Goal: Task Accomplishment & Management: Manage account settings

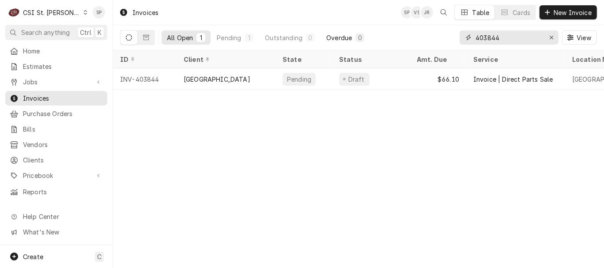
drag, startPoint x: 515, startPoint y: 35, endPoint x: 332, endPoint y: 39, distance: 183.2
click at [332, 39] on div "All Open 1 Pending 1 Outstanding 0 Overdue 0 403844 View" at bounding box center [358, 37] width 477 height 25
type input "404110"
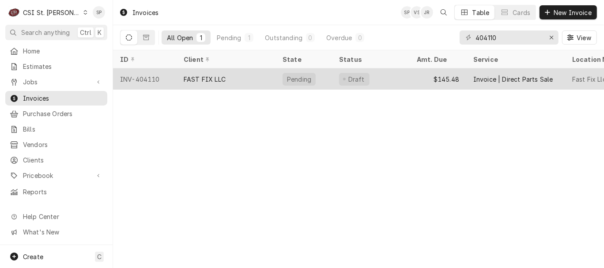
click at [154, 82] on div "INV-404110" at bounding box center [145, 78] width 64 height 21
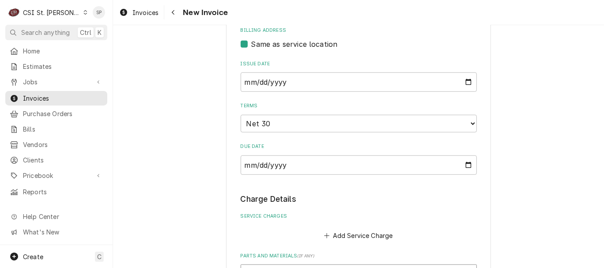
scroll to position [490, 0]
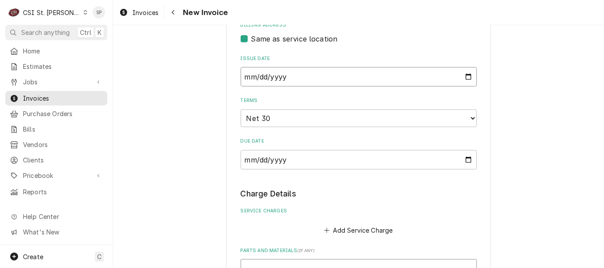
click at [463, 78] on input "2025-09-23" at bounding box center [358, 76] width 236 height 19
type input "2025-09-30"
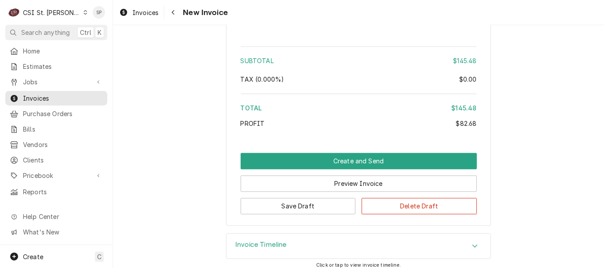
scroll to position [1445, 0]
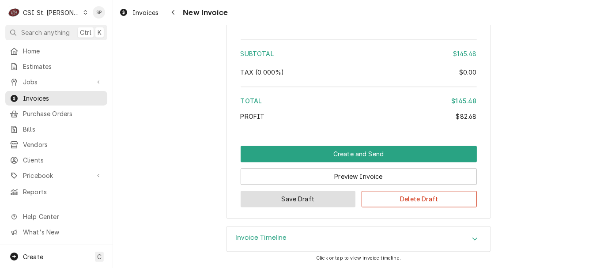
click at [294, 204] on button "Save Draft" at bounding box center [297, 199] width 115 height 16
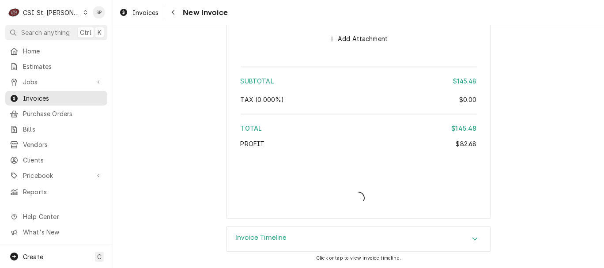
scroll to position [1416, 0]
type textarea "x"
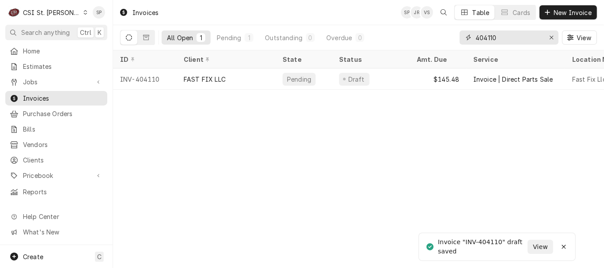
click at [513, 37] on input "404110" at bounding box center [508, 37] width 66 height 14
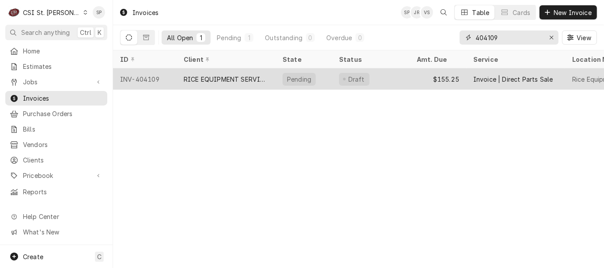
type input "404109"
click at [158, 79] on div "INV-404109" at bounding box center [145, 78] width 64 height 21
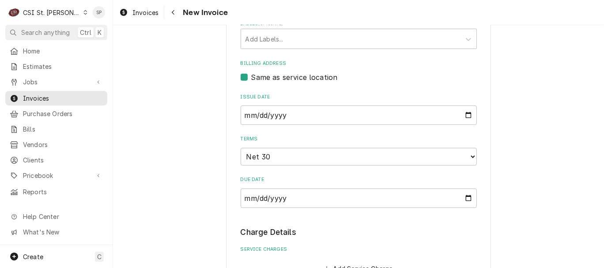
scroll to position [392, 0]
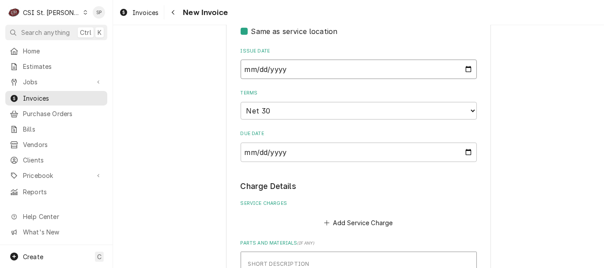
click at [465, 71] on input "2025-09-23" at bounding box center [358, 69] width 236 height 19
type textarea "x"
type input "2025-09-30"
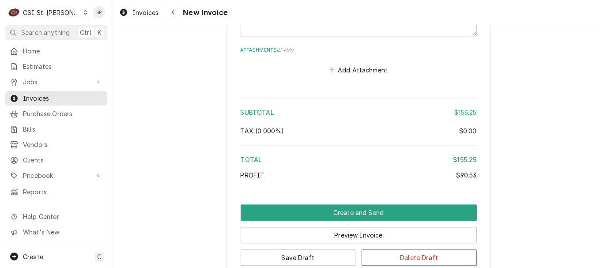
scroll to position [1728, 0]
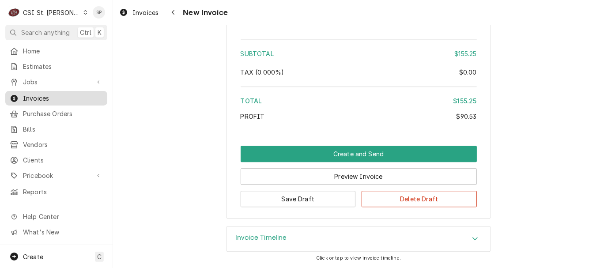
click at [79, 97] on span "Invoices" at bounding box center [63, 98] width 80 height 9
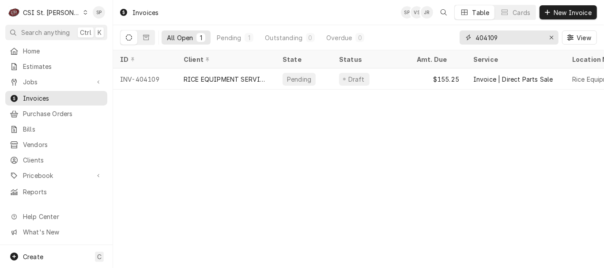
click at [504, 36] on input "404109" at bounding box center [508, 37] width 66 height 14
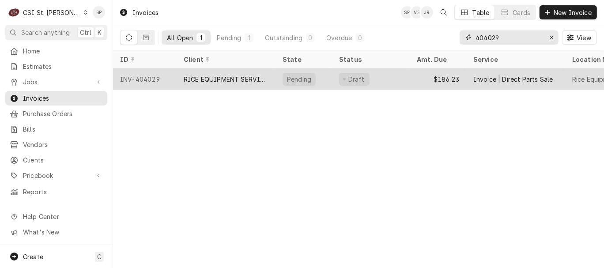
type input "404029"
click at [144, 80] on div "INV-404029" at bounding box center [145, 78] width 64 height 21
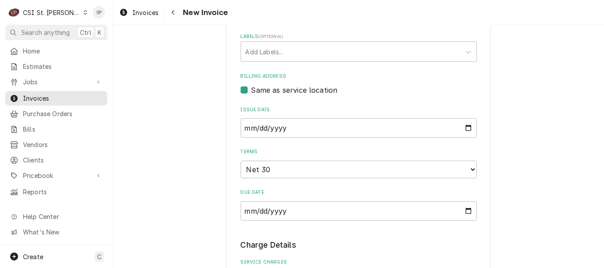
scroll to position [379, 0]
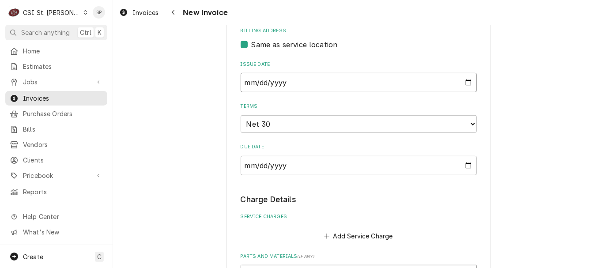
click at [467, 83] on input "2025-09-19" at bounding box center [358, 82] width 236 height 19
type textarea "x"
type input "2025-09-30"
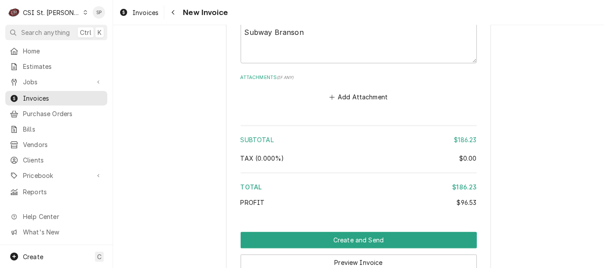
scroll to position [1546, 0]
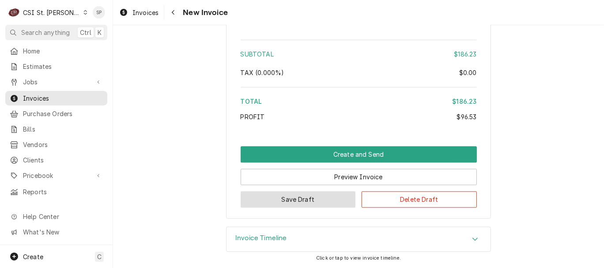
click at [309, 200] on button "Save Draft" at bounding box center [297, 199] width 115 height 16
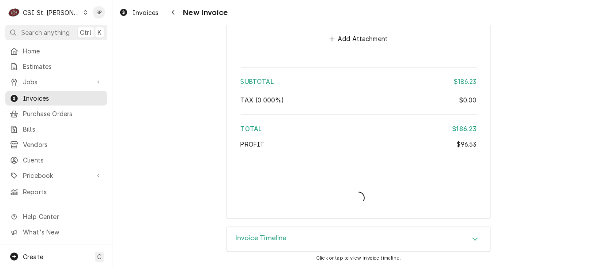
type textarea "x"
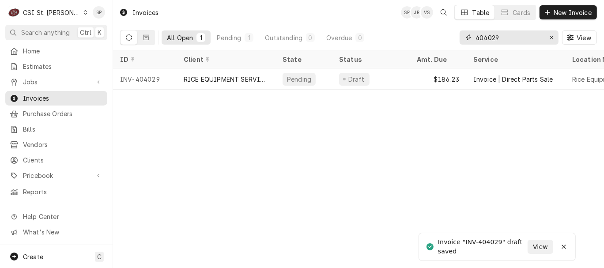
click at [510, 38] on input "404029" at bounding box center [508, 37] width 66 height 14
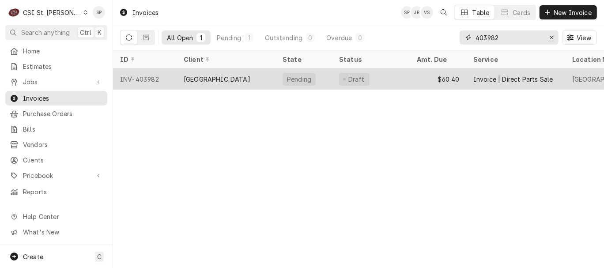
type input "403982"
click at [154, 70] on div "INV-403982" at bounding box center [145, 78] width 64 height 21
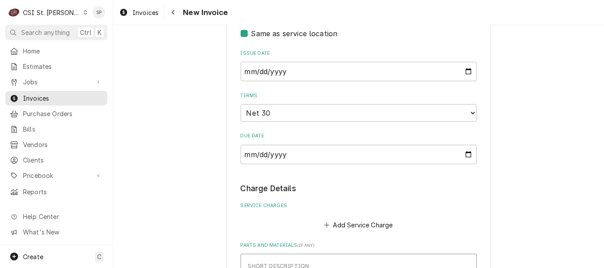
scroll to position [337, 0]
click at [462, 73] on input "2025-09-17" at bounding box center [358, 72] width 236 height 19
type textarea "x"
type input "2025-09-30"
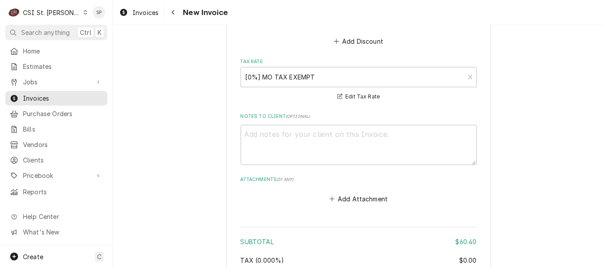
scroll to position [1163, 0]
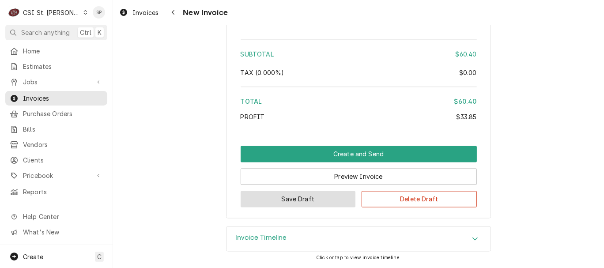
click at [322, 197] on button "Save Draft" at bounding box center [297, 199] width 115 height 16
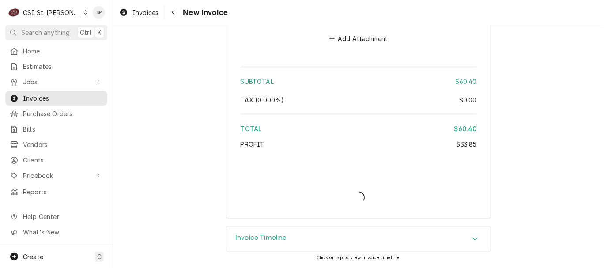
scroll to position [1134, 0]
type textarea "x"
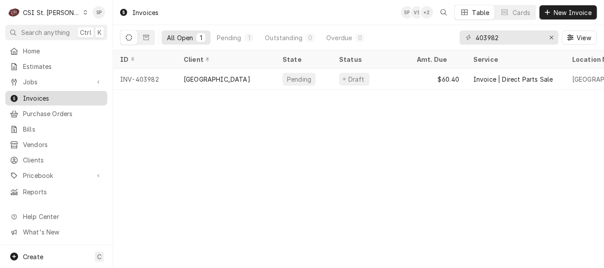
click at [94, 94] on span "Invoices" at bounding box center [63, 98] width 80 height 9
drag, startPoint x: 512, startPoint y: 35, endPoint x: 407, endPoint y: 45, distance: 105.9
click at [407, 45] on div "All Open 1 Pending 1 Outstanding 0 Overdue 0 403982 View" at bounding box center [358, 37] width 477 height 25
drag, startPoint x: 503, startPoint y: 34, endPoint x: 418, endPoint y: 35, distance: 84.7
click at [418, 35] on div "All Open 1 Pending 1 Outstanding 0 Overdue 0 404469 View" at bounding box center [358, 37] width 477 height 25
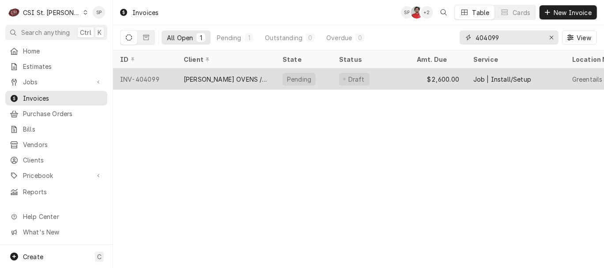
type input "404099"
click at [158, 78] on div "INV-404099" at bounding box center [145, 78] width 64 height 21
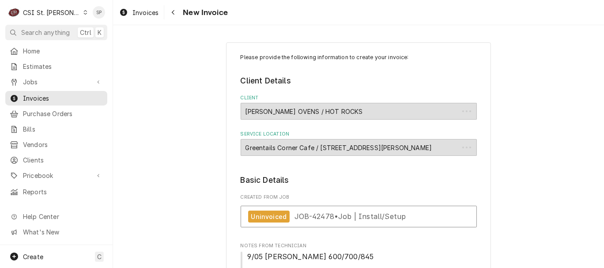
type textarea "x"
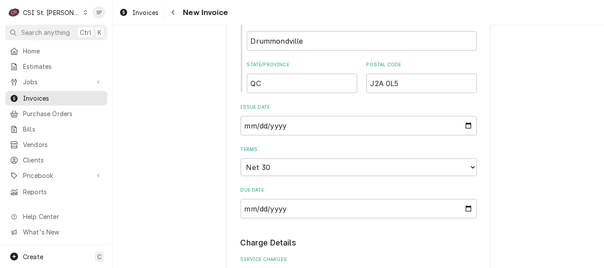
scroll to position [751, 0]
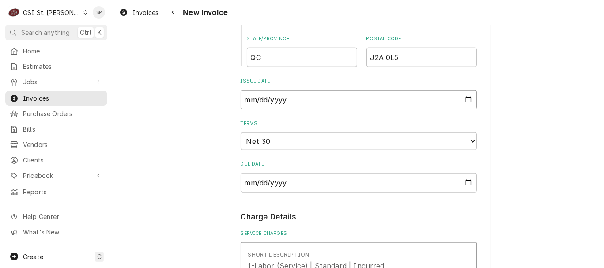
click at [467, 100] on input "2025-09-23" at bounding box center [358, 99] width 236 height 19
type input "[DATE]"
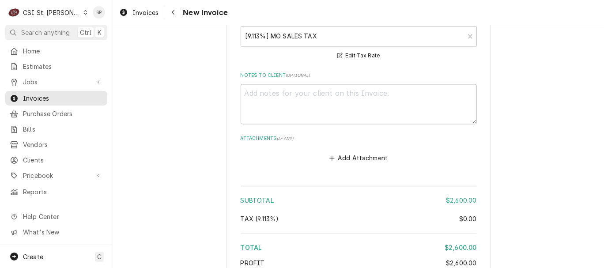
scroll to position [1537, 0]
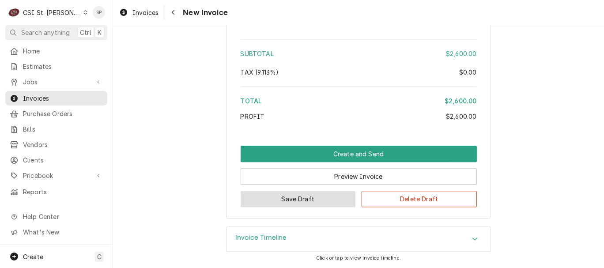
click at [281, 199] on button "Save Draft" at bounding box center [297, 199] width 115 height 16
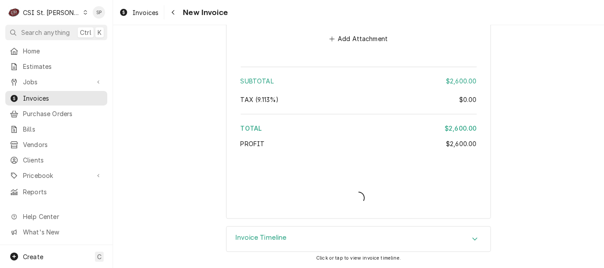
type textarea "x"
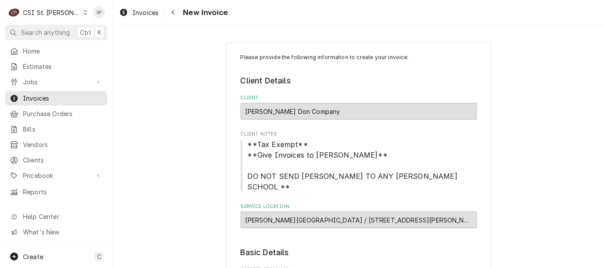
scroll to position [203, 0]
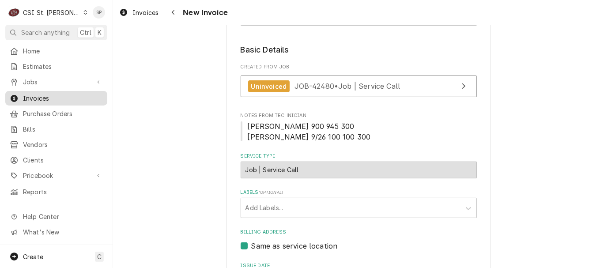
click at [79, 94] on span "Invoices" at bounding box center [63, 98] width 80 height 9
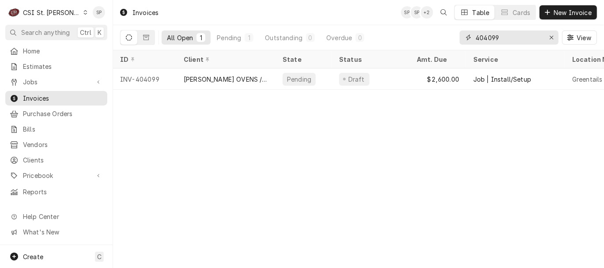
drag, startPoint x: 510, startPoint y: 38, endPoint x: 427, endPoint y: 38, distance: 82.5
click at [427, 38] on div "All Open 1 Pending 1 Outstanding 0 Overdue 0 404099 View" at bounding box center [358, 37] width 477 height 25
drag, startPoint x: 506, startPoint y: 34, endPoint x: 391, endPoint y: 30, distance: 114.8
click at [391, 30] on div "All Open 1 Pending 1 Outstanding 0 Overdue 0 403805 View" at bounding box center [358, 37] width 477 height 25
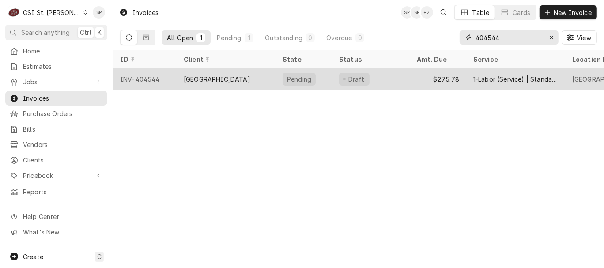
type input "404544"
click at [141, 76] on div "INV-404544" at bounding box center [145, 78] width 64 height 21
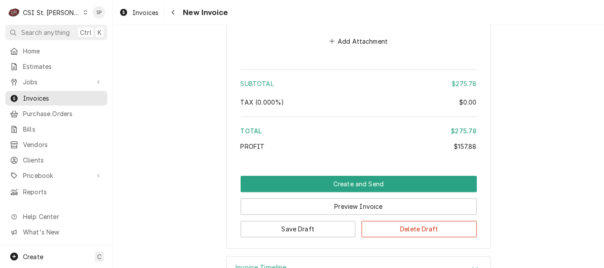
scroll to position [1573, 0]
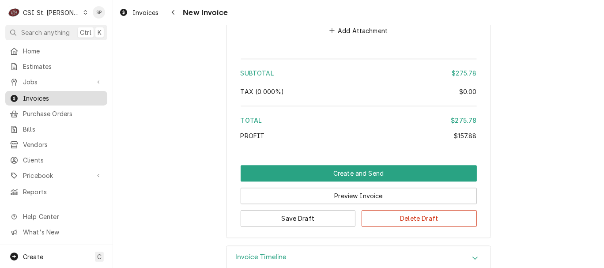
click at [69, 98] on span "Invoices" at bounding box center [63, 98] width 80 height 9
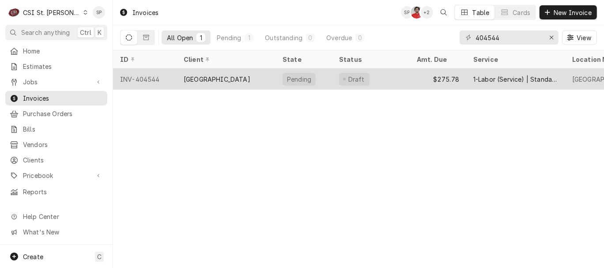
click at [226, 76] on div "[GEOGRAPHIC_DATA]" at bounding box center [217, 79] width 67 height 9
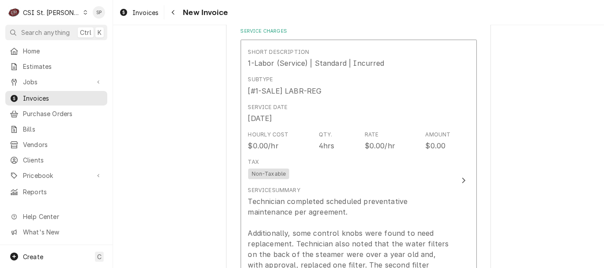
scroll to position [823, 0]
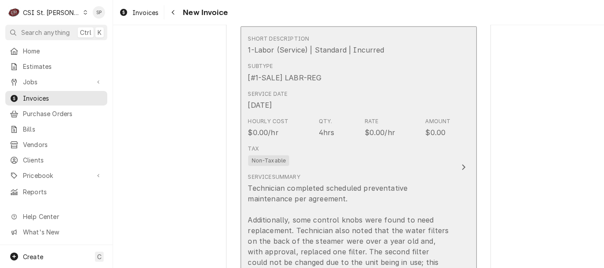
click at [325, 118] on div "Hourly Cost $0.00/hr Qty. 4hrs Rate $0.00/hr Amount $0.00" at bounding box center [349, 127] width 203 height 27
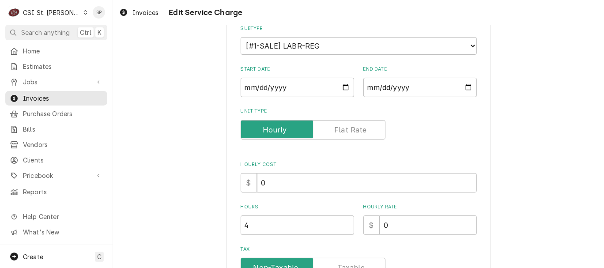
scroll to position [150, 0]
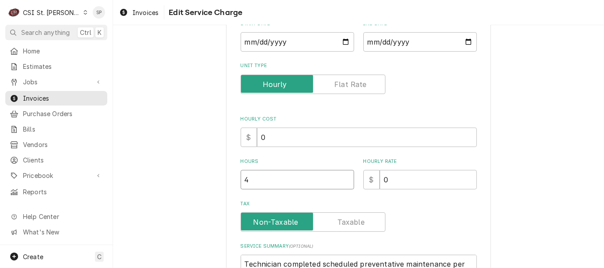
drag, startPoint x: 252, startPoint y: 176, endPoint x: 140, endPoint y: 175, distance: 111.6
click at [142, 176] on div "Use the fields below to edit this service charge Short Description 1-Labor (Ser…" at bounding box center [358, 164] width 491 height 561
type textarea "x"
type input "3"
click at [389, 174] on input "0" at bounding box center [427, 179] width 97 height 19
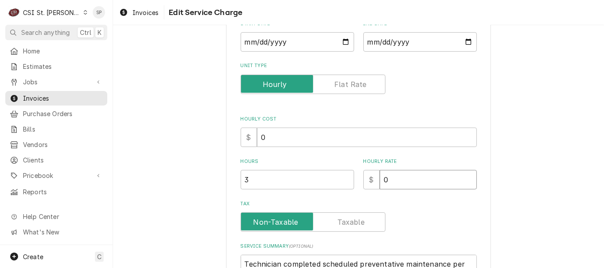
type textarea "x"
type input "1"
type textarea "x"
type input "13"
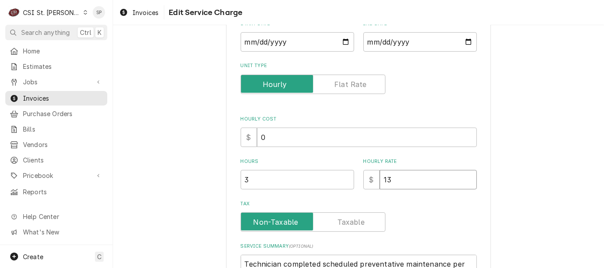
type textarea "x"
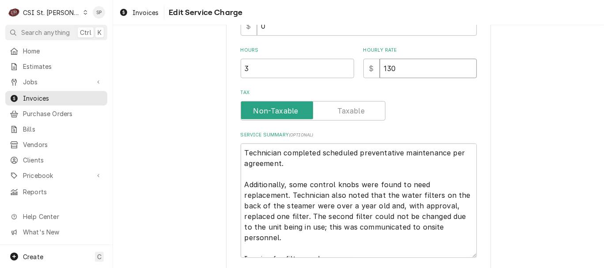
scroll to position [287, 0]
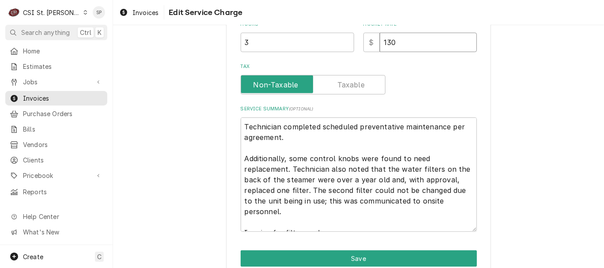
type input "130"
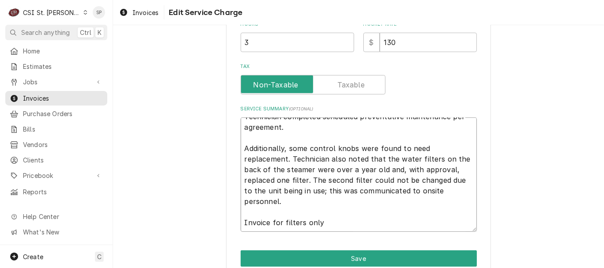
drag, startPoint x: 239, startPoint y: 123, endPoint x: 421, endPoint y: 226, distance: 210.0
click at [421, 226] on textarea "Technician completed scheduled preventative maintenance per agreement. Addition…" at bounding box center [358, 174] width 236 height 114
type textarea "x"
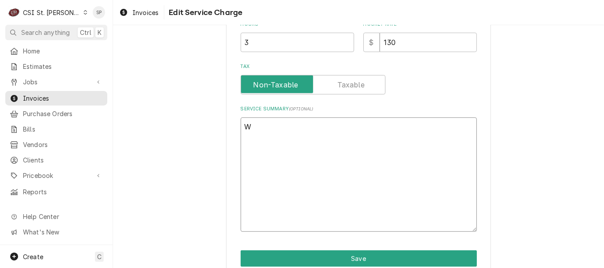
scroll to position [253, 0]
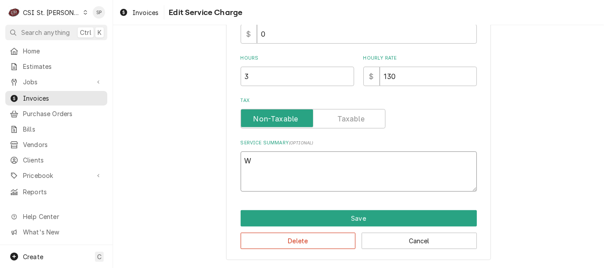
type textarea "Wh"
type textarea "x"
type textarea "Whi"
type textarea "x"
type textarea "Whie"
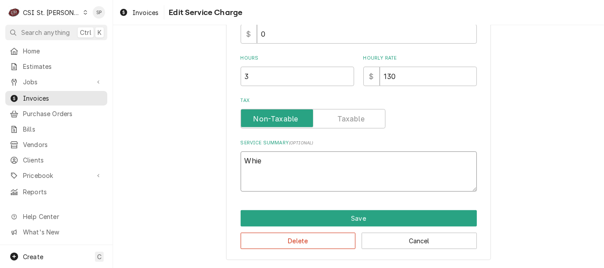
type textarea "x"
type textarea "Whie"
type textarea "x"
type textarea "Whie l"
type textarea "x"
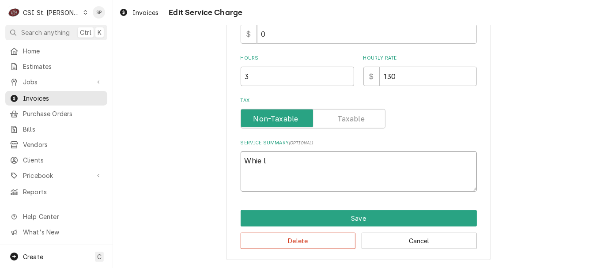
type textarea "Whie"
type textarea "x"
type textarea "Whie"
type textarea "x"
type textarea "Whi"
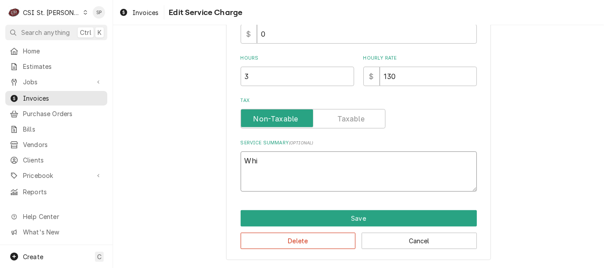
type textarea "x"
type textarea "Whil"
type textarea "x"
type textarea "While"
type textarea "x"
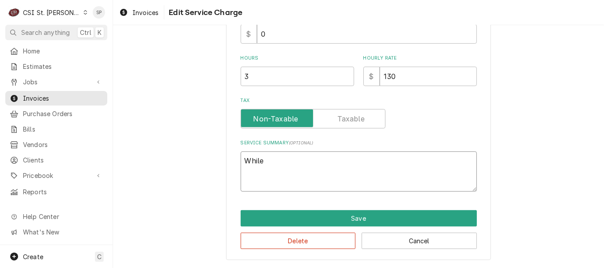
type textarea "While"
type textarea "x"
type textarea "While o"
type textarea "x"
type textarea "While on"
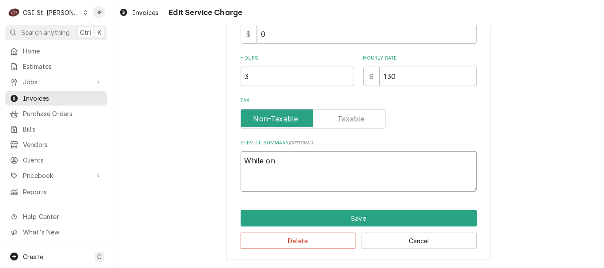
type textarea "x"
type textarea "While on"
type textarea "x"
type textarea "While on s"
type textarea "x"
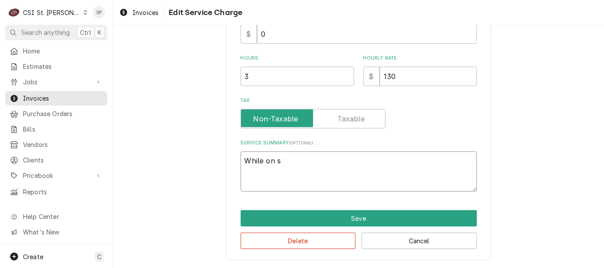
type textarea "While on si"
type textarea "x"
type textarea "While on sit"
type textarea "x"
type textarea "While on site"
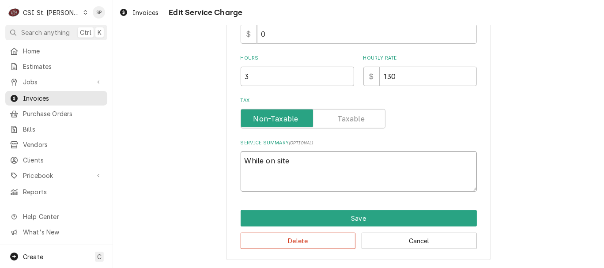
type textarea "x"
type textarea "While on site"
type textarea "x"
type textarea "While on site t"
type textarea "x"
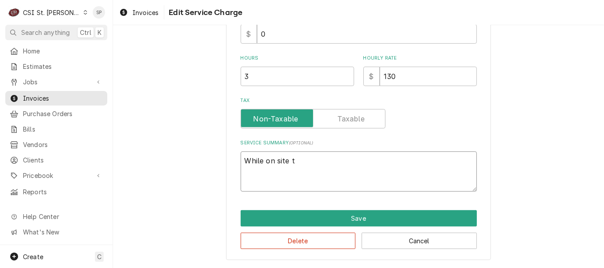
type textarea "While on site to"
type textarea "x"
type textarea "While on site to"
type textarea "x"
type textarea "While on site to p"
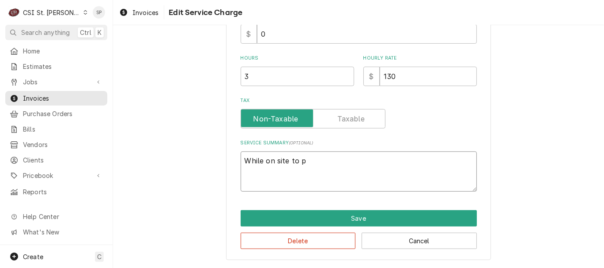
type textarea "x"
type textarea "While on site to pe"
type textarea "x"
type textarea "While on site to per"
type textarea "x"
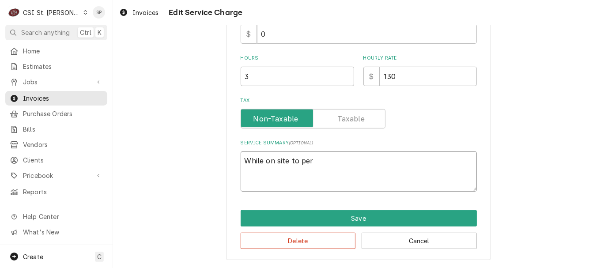
type textarea "While on site to perf"
type textarea "x"
type textarea "While on site to perfo"
type textarea "x"
type textarea "While on site to perfor"
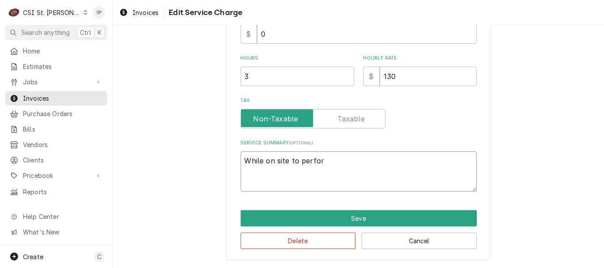
type textarea "x"
type textarea "While on site to perform"
type textarea "x"
type textarea "While on site to perform"
type textarea "x"
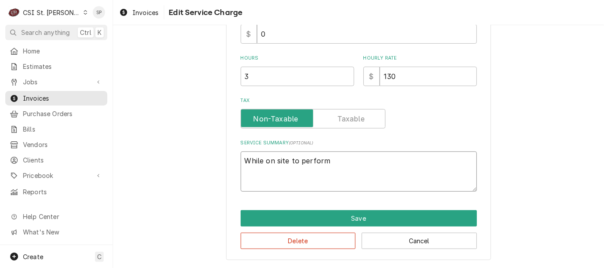
type textarea "While on site to perform G"
type textarea "x"
type textarea "While on site to perform Ga"
type textarea "x"
type textarea "While on site to perform Gar"
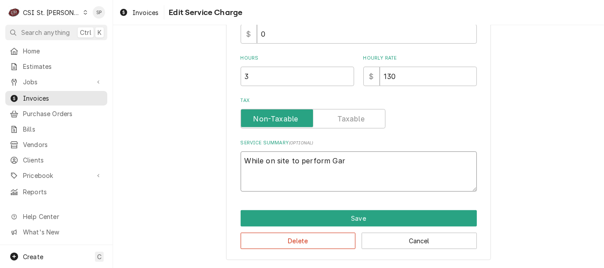
type textarea "x"
type textarea "While on site to perform Garl"
type textarea "x"
type textarea "While on site to perform Garla"
type textarea "x"
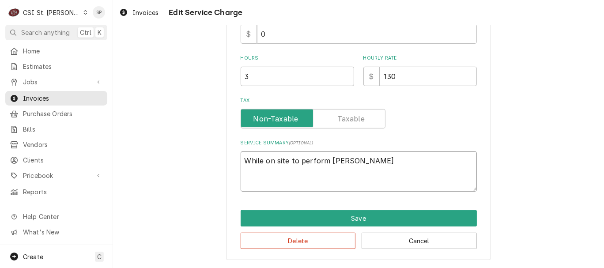
type textarea "While on site to perform Garlan"
type textarea "x"
type textarea "While on site to perform Garland"
type textarea "x"
type textarea "While on site to perform Garland"
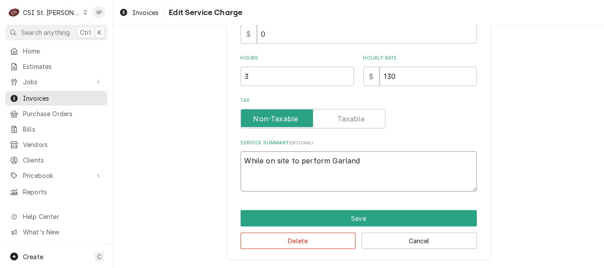
type textarea "x"
type textarea "While on site to perform Garland o"
type textarea "x"
type textarea "While on site to perform Garland ov"
type textarea "x"
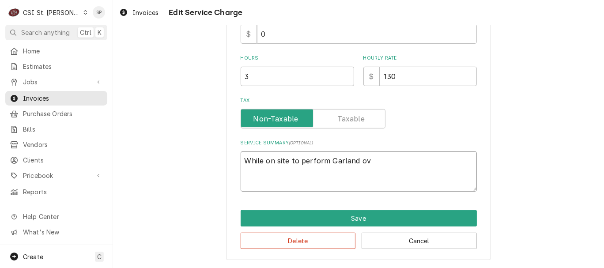
type textarea "While on site to perform Garland ove"
type textarea "x"
type textarea "While on site to perform Garland oven"
type textarea "x"
type textarea "While on site to perform Garland oven"
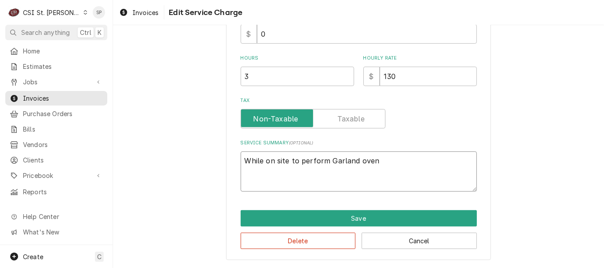
type textarea "x"
type textarea "While on site to perform Garland oven m"
type textarea "x"
type textarea "While on site to perform Garland oven ma"
type textarea "x"
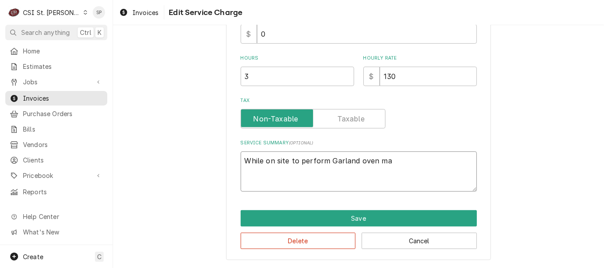
type textarea "While on site to perform Garland oven mai"
type textarea "x"
type textarea "While on site to perform Garland oven main"
type textarea "x"
type textarea "While on site to perform Garland oven maint"
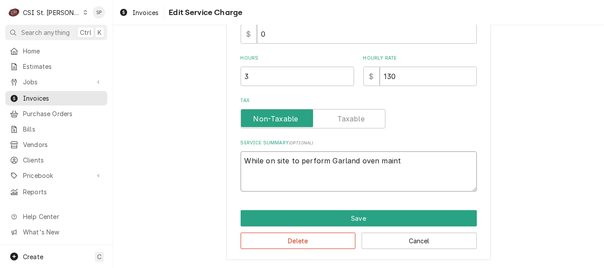
type textarea "x"
type textarea "While on site to perform Garland oven mainte"
type textarea "x"
type textarea "While on site to perform Garland oven mainten"
type textarea "x"
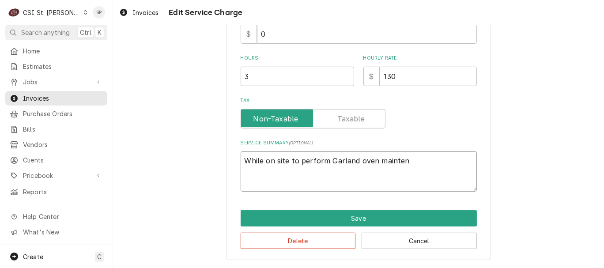
type textarea "While on site to perform Garland oven maintena"
type textarea "x"
type textarea "While on site to perform Garland oven maintenan"
type textarea "x"
type textarea "While on site to perform Garland oven maintenanc"
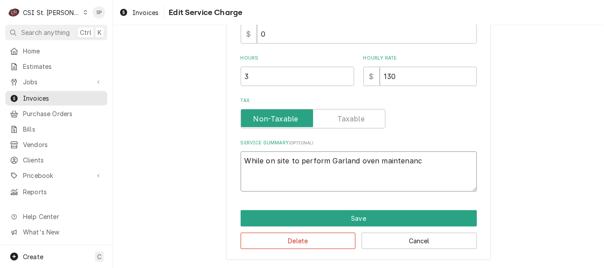
type textarea "x"
type textarea "While on site to perform Garland oven maintenance"
type textarea "x"
type textarea "While on site to perform Garland oven maintenance,"
type textarea "x"
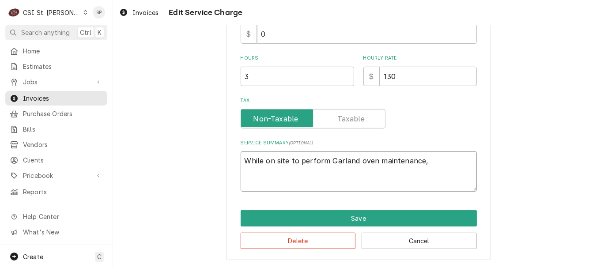
type textarea "While on site to perform Garland oven maintenance,"
type textarea "x"
type textarea "While on site to perform Garland oven maintenance, e"
type textarea "x"
type textarea "While on site to perform Garland oven maintenance,"
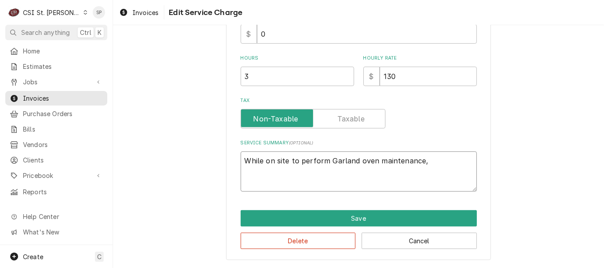
type textarea "x"
type textarea "While on site to perform Garland oven maintenance, t"
type textarea "x"
type textarea "While on site to perform Garland oven maintenance, tc"
type textarea "x"
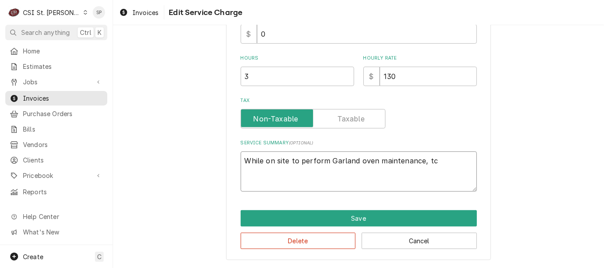
type textarea "While on site to perform Garland oven maintenance, tch"
type textarea "x"
type textarea "While on site to perform Garland oven maintenance, tc"
type textarea "x"
type textarea "While on site to perform Garland oven maintenance, t"
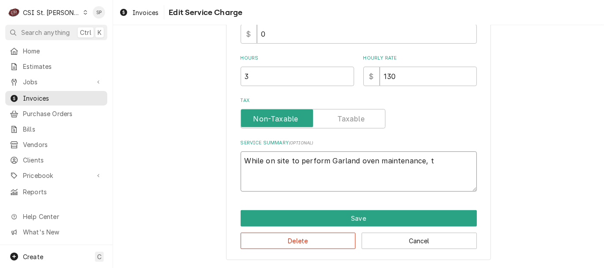
type textarea "x"
type textarea "While on site to perform Garland oven maintenance, te"
type textarea "x"
type textarea "While on site to perform Garland oven maintenance, tec"
type textarea "x"
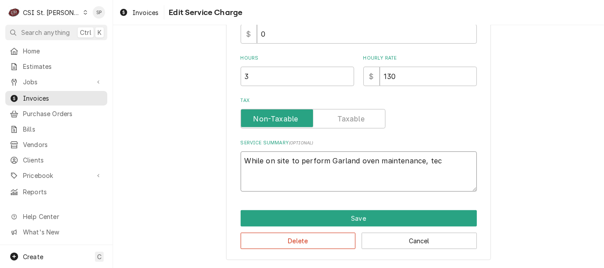
type textarea "While on site to perform Garland oven maintenance, tech"
type textarea "x"
type textarea "While on site to perform Garland oven maintenance, tech"
type textarea "x"
type textarea "While on site to perform Garland oven maintenance, tech w"
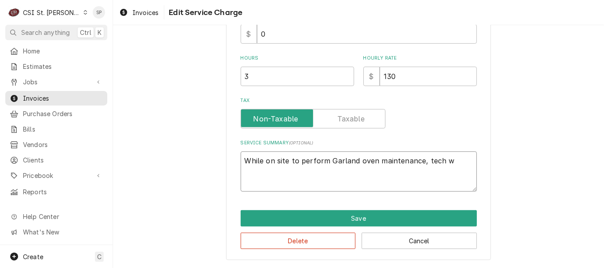
type textarea "x"
type textarea "While on site to perform Garland oven maintenance, tech wa"
type textarea "x"
type textarea "While on site to perform Garland oven maintenance, tech was"
type textarea "x"
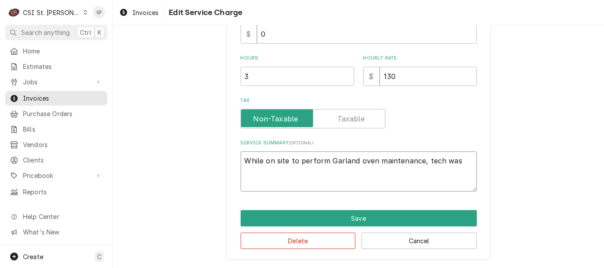
type textarea "While on site to perform Garland oven maintenance, tech was"
type textarea "x"
type textarea "While on site to perform Garland oven maintenance, tech was r"
type textarea "x"
type textarea "While on site to perform Garland oven maintenance, tech was re"
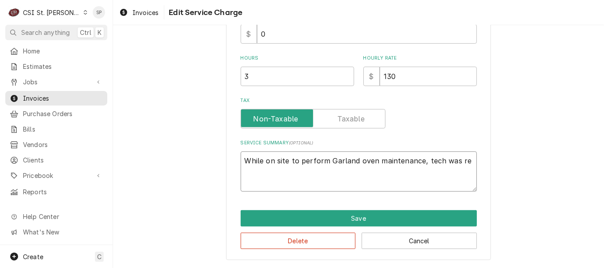
type textarea "x"
type textarea "While on site to perform Garland oven maintenance, tech was req"
type textarea "x"
type textarea "While on site to perform Garland oven maintenance, tech was reqe"
type textarea "x"
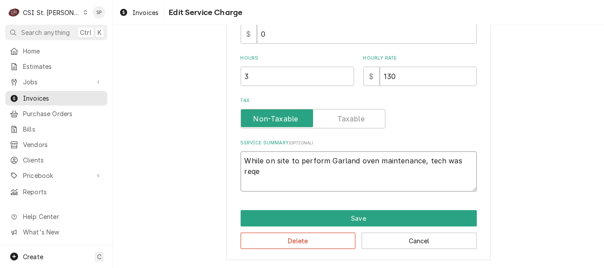
type textarea "While on site to perform Garland oven maintenance, tech was reqeu"
type textarea "x"
type textarea "While on site to perform Garland oven maintenance, tech was reqeus"
type textarea "x"
type textarea "While on site to perform Garland oven maintenance, tech was reqeust"
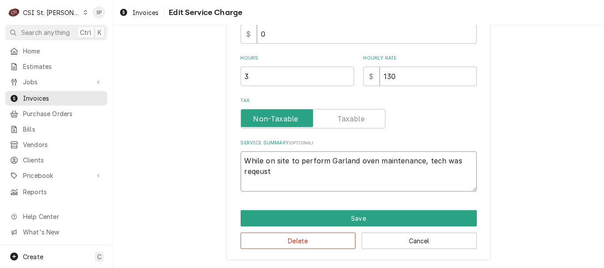
type textarea "x"
type textarea "While on site to perform Garland oven maintenance, tech was reqeuste"
type textarea "x"
type textarea "While on site to perform Garland oven maintenance, tech was reqeusted"
type textarea "x"
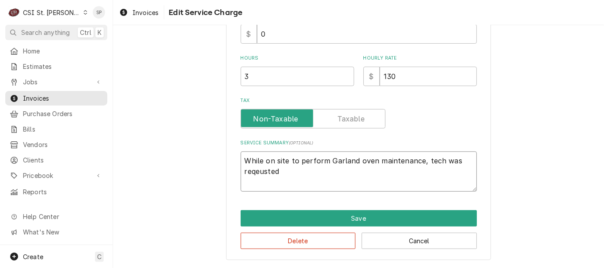
type textarea "While on site to perform Garland oven maintenance, tech was reqeusted"
type textarea "x"
type textarea "While on site to perform Garland oven maintenance, tech was reqeusted t"
type textarea "x"
type textarea "While on site to perform Garland oven maintenance, tech was reqeusted to"
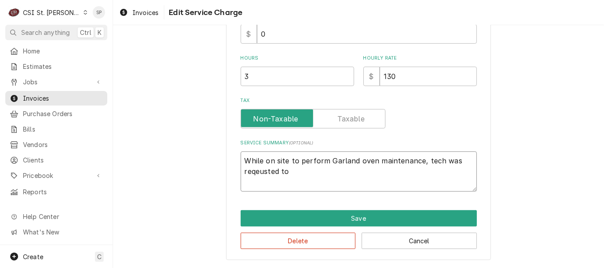
type textarea "x"
type textarea "While on site to perform Garland oven maintenance, tech was reqeusted to"
type textarea "x"
type textarea "While on site to perform Garland oven maintenance, tech was reqeusted to p"
type textarea "x"
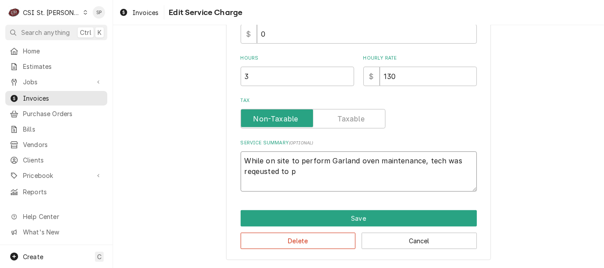
type textarea "While on site to perform Garland oven maintenance, tech was reqeusted to"
type textarea "x"
type textarea "While on site to perform Garland oven maintenance, tech was reqeusted to"
type textarea "x"
type textarea "While on site to perform Garland oven maintenance, tech was reqeusted t"
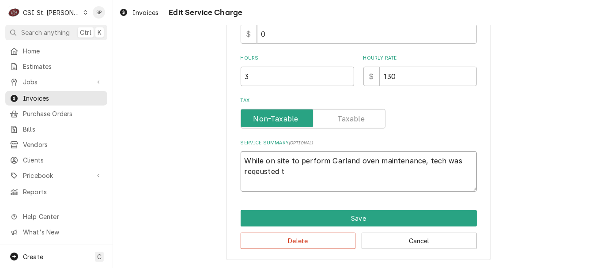
type textarea "x"
type textarea "While on site to perform Garland oven maintenance, tech was reqeusted"
type textarea "x"
type textarea "While on site to perform Garland oven maintenance, tech was reqeusted"
type textarea "x"
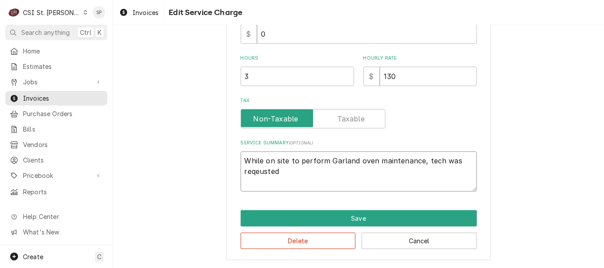
type textarea "While on site to perform Garland oven maintenance, tech was reqeuste"
type textarea "x"
type textarea "While on site to perform Garland oven maintenance, tech was reqeust"
type textarea "x"
type textarea "While on site to perform Garland oven maintenance, tech was reqeus"
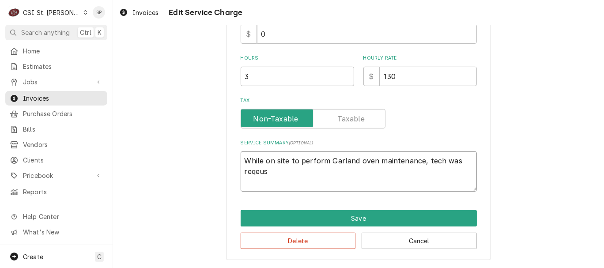
type textarea "x"
type textarea "While on site to perform Garland oven maintenance, tech was reqeu"
type textarea "x"
type textarea "While on site to perform Garland oven maintenance, tech was reqe"
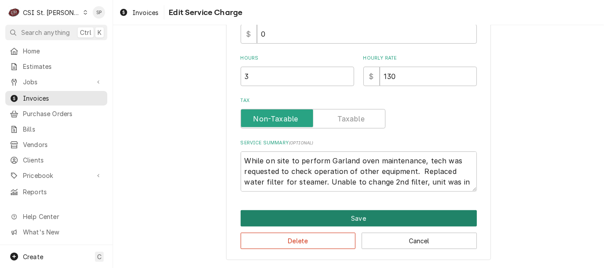
click at [330, 216] on button "Save" at bounding box center [358, 218] width 236 height 16
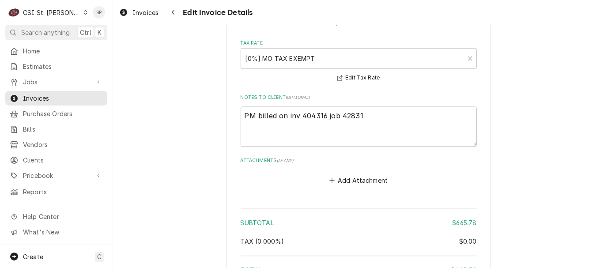
scroll to position [1373, 0]
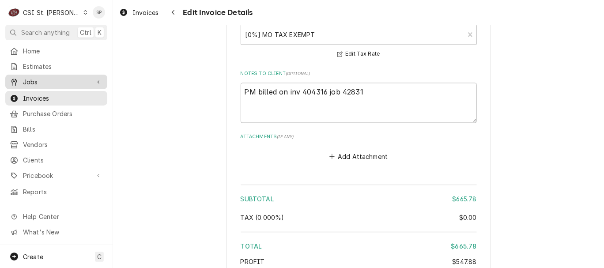
click at [45, 86] on link "Jobs" at bounding box center [56, 82] width 102 height 15
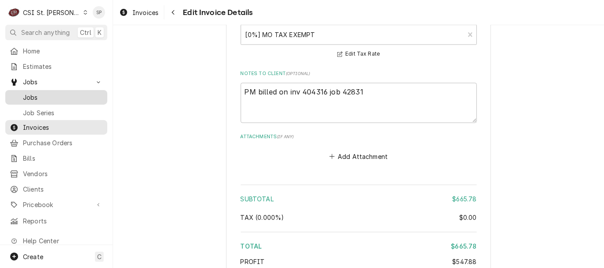
click at [45, 98] on span "Jobs" at bounding box center [63, 97] width 80 height 9
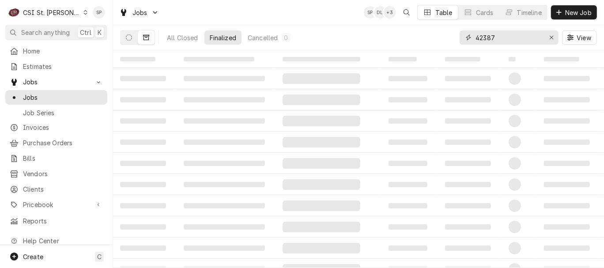
click at [513, 36] on input "42387" at bounding box center [508, 37] width 66 height 14
type input "42831"
click at [145, 40] on icon "Dynamic Content Wrapper" at bounding box center [146, 37] width 6 height 6
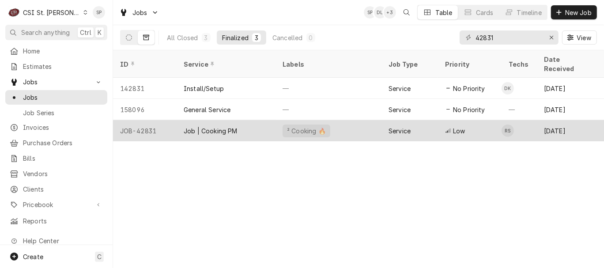
click at [141, 120] on div "JOB-42831" at bounding box center [145, 130] width 64 height 21
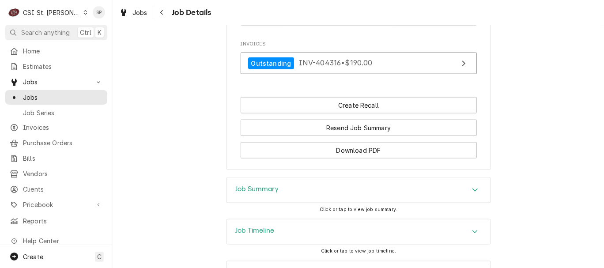
scroll to position [883, 0]
click at [472, 186] on icon "Accordion Header" at bounding box center [475, 189] width 6 height 7
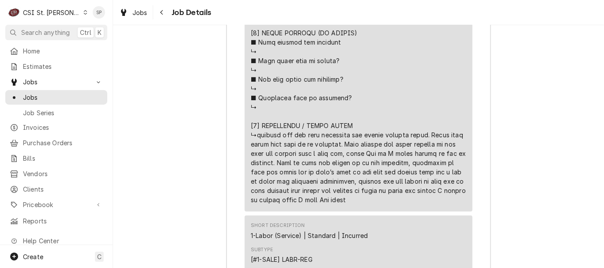
scroll to position [2403, 0]
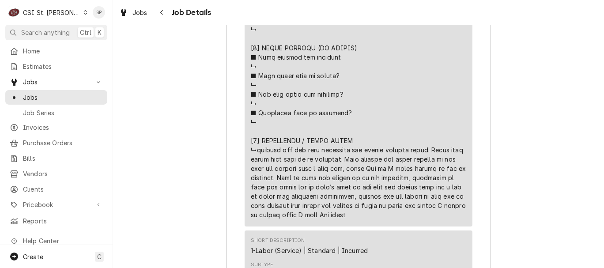
drag, startPoint x: 253, startPoint y: 115, endPoint x: 404, endPoint y: 182, distance: 165.3
copy div "⚠️ 𝗙𝗢𝗥𝗠 𝗜𝗡𝗦𝗧𝗥𝗨𝗖𝗧𝗜𝗢𝗡𝗦 ⚠️ ✪ 𝗖𝗼𝗺𝗽𝗹𝗲𝘁𝗲 𝗮𝗹𝗹 𝗿𝗲𝗹𝗲𝘃𝗮𝗻𝘁 𝘀𝗲𝗰𝘁𝗶𝗼𝗻𝘀 ✪ 𝗥𝗲𝗳𝗲𝗿 𝘁𝗼 𝗣𝗠 𝗔𝗴𝗿𝗲𝗲𝗺𝗲𝗻…"
click at [66, 123] on span "Invoices" at bounding box center [63, 127] width 80 height 9
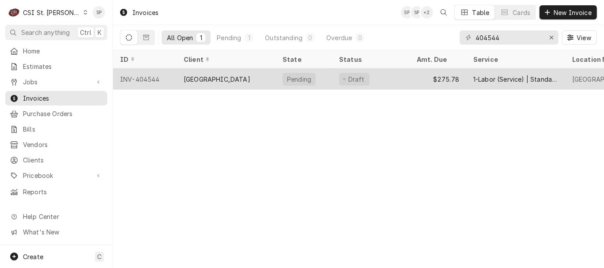
click at [139, 72] on div "INV-404544" at bounding box center [145, 78] width 64 height 21
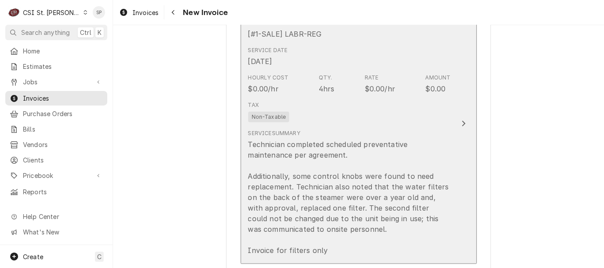
scroll to position [889, 0]
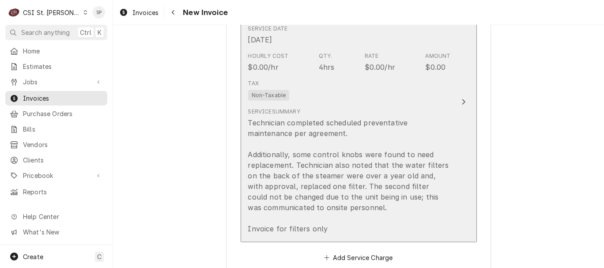
click at [332, 117] on div "Technician completed scheduled preventative maintenance per agreement. Addition…" at bounding box center [349, 175] width 203 height 116
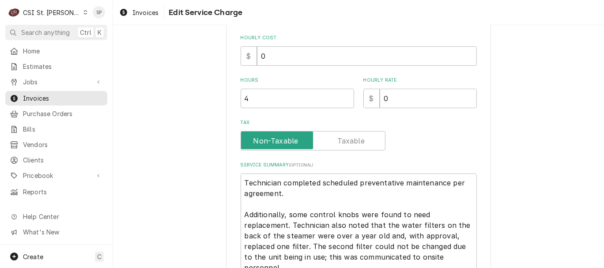
scroll to position [235, 0]
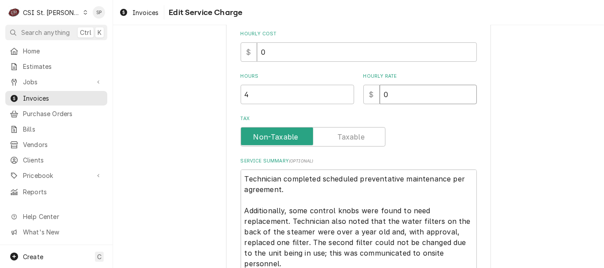
drag, startPoint x: 384, startPoint y: 94, endPoint x: 358, endPoint y: 97, distance: 26.7
click at [358, 97] on div "Hours 4 Hourly Rate $ 0" at bounding box center [358, 88] width 236 height 31
type textarea "x"
type input "1"
type textarea "x"
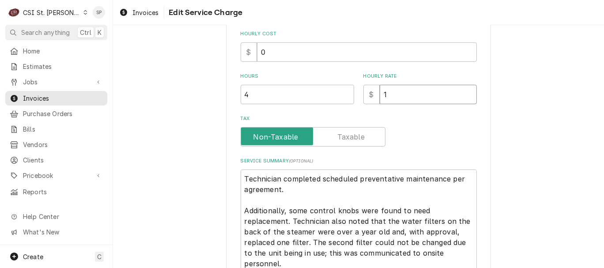
type input "13"
type textarea "x"
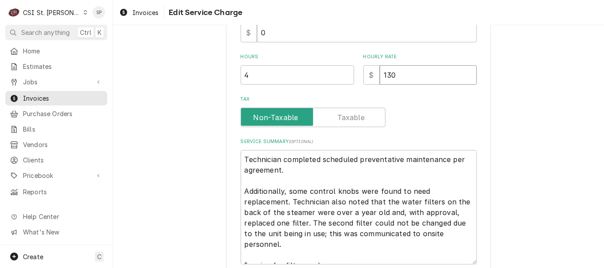
scroll to position [327, 0]
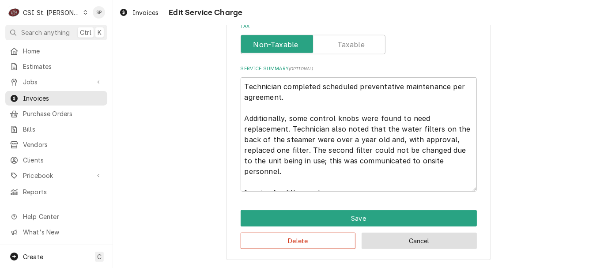
type input "130"
click at [407, 243] on button "Cancel" at bounding box center [418, 241] width 115 height 16
type textarea "x"
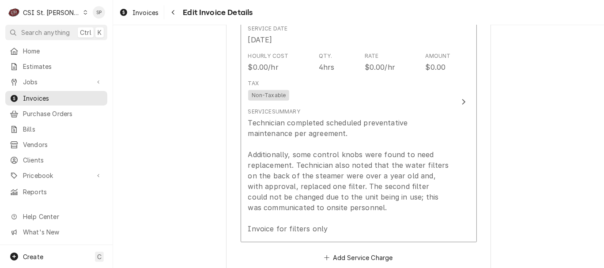
scroll to position [906, 0]
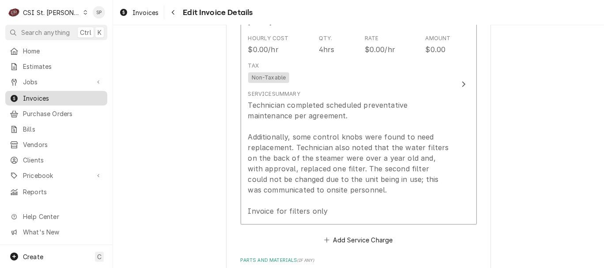
click at [63, 94] on span "Invoices" at bounding box center [63, 98] width 80 height 9
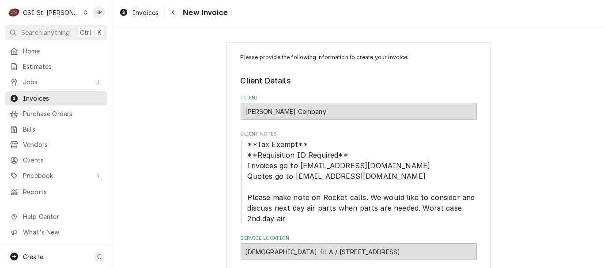
scroll to position [137, 0]
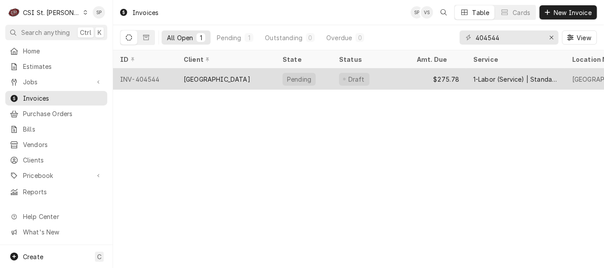
click at [128, 76] on div "INV-404544" at bounding box center [145, 78] width 64 height 21
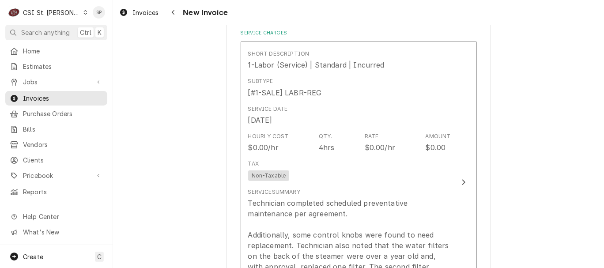
scroll to position [817, 0]
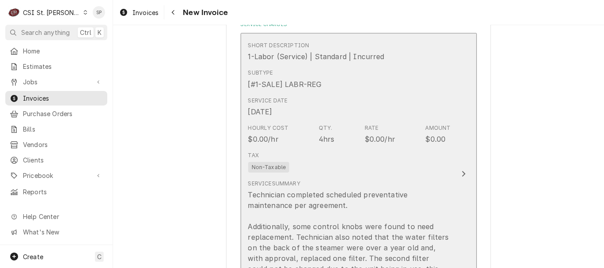
click at [334, 120] on div "Hourly Cost $0.00/hr Qty. 4hrs Rate $0.00/hr Amount $0.00" at bounding box center [349, 133] width 203 height 27
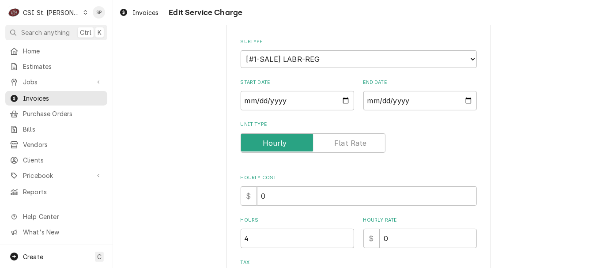
scroll to position [137, 0]
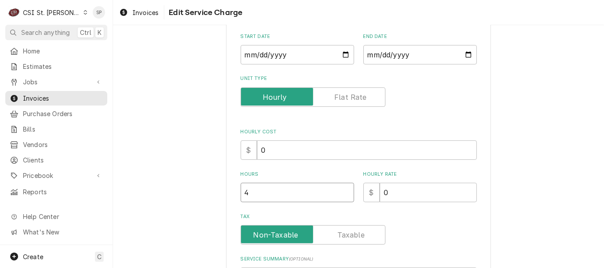
drag, startPoint x: 246, startPoint y: 191, endPoint x: 227, endPoint y: 193, distance: 19.1
click at [227, 193] on div "Use the fields below to edit this service charge Short Description 1-Labor (Ser…" at bounding box center [358, 177] width 265 height 545
type textarea "x"
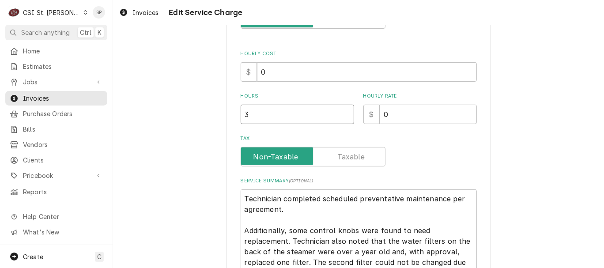
scroll to position [235, 0]
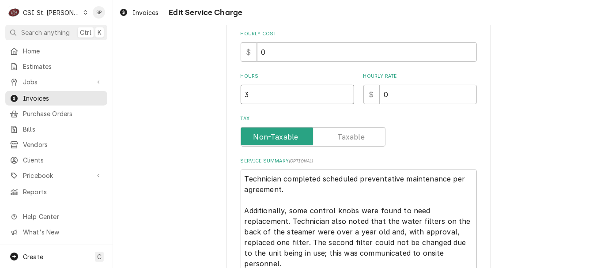
type input "3"
drag, startPoint x: 387, startPoint y: 94, endPoint x: 349, endPoint y: 95, distance: 37.1
click at [349, 95] on div "Hours 3 Hourly Rate $ 0" at bounding box center [358, 88] width 236 height 31
type textarea "x"
type input "1"
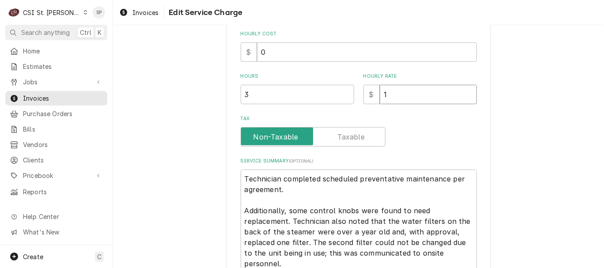
type textarea "x"
type input "13"
type textarea "x"
type input "130"
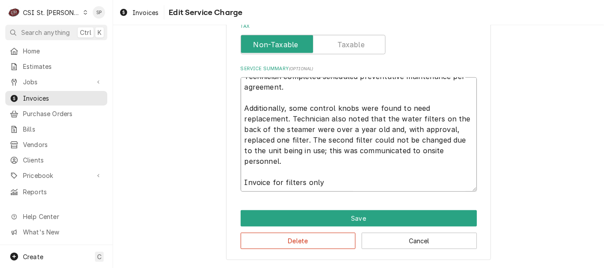
scroll to position [0, 0]
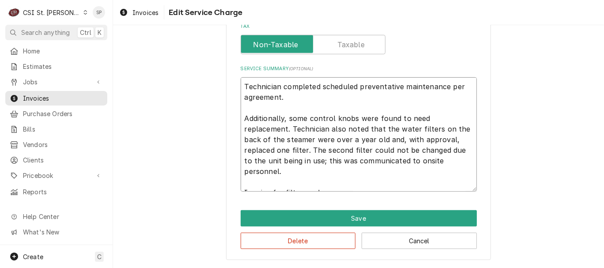
drag, startPoint x: 445, startPoint y: 86, endPoint x: 449, endPoint y: 95, distance: 9.7
click at [449, 95] on textarea "Technician completed scheduled preventative maintenance per agreement. Addition…" at bounding box center [358, 134] width 236 height 114
type textarea "x"
type textarea "Technician completed scheduled preventative maintenance o Additionally, some co…"
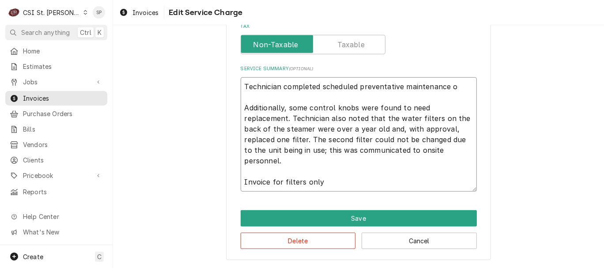
scroll to position [317, 0]
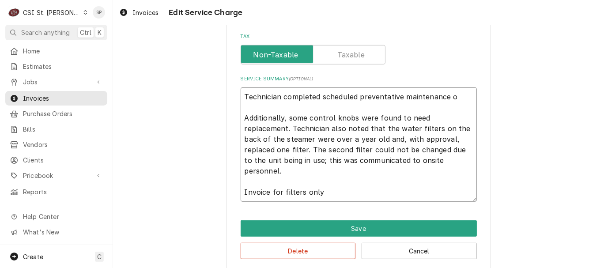
type textarea "x"
type textarea "Technician completed scheduled preventative maintenance of Additionally, some c…"
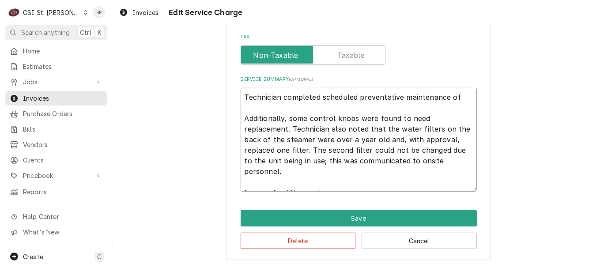
type textarea "x"
type textarea "Technician completed scheduled preventative maintenance of Additionally, some c…"
type textarea "x"
type textarea "Technician completed scheduled preventative maintenance of G Additionally, some…"
type textarea "x"
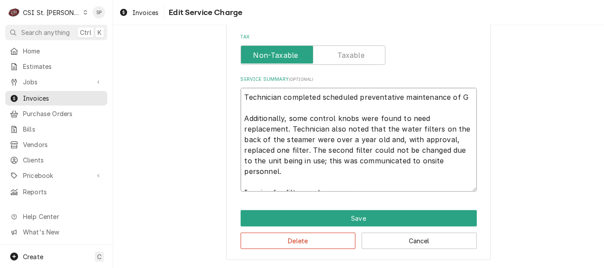
type textarea "Technician completed scheduled preventative maintenance of Ga Additionally, som…"
type textarea "x"
type textarea "Technician completed scheduled preventative maintenance of Gar Additionally, so…"
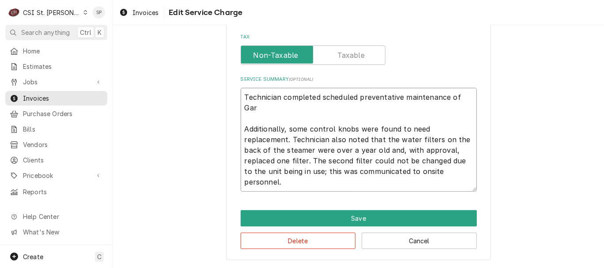
type textarea "x"
type textarea "Technician completed scheduled preventative maintenance of Garl Additionally, s…"
type textarea "x"
type textarea "Technician completed scheduled preventative maintenance of Garla Additionally, …"
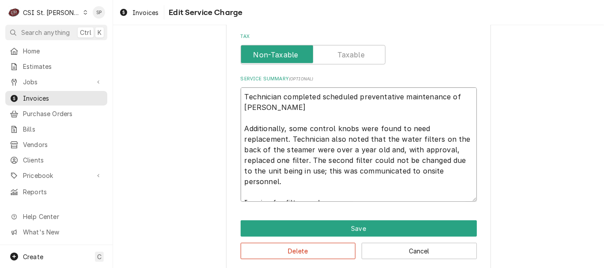
scroll to position [327, 0]
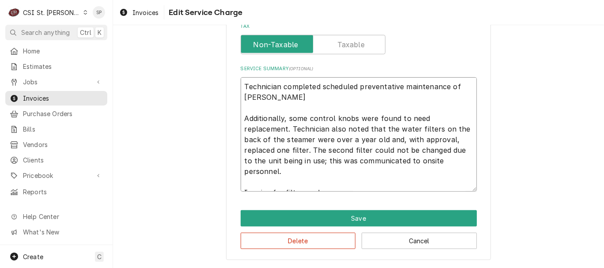
type textarea "x"
type textarea "Technician completed scheduled preventative maintenance of Garlan Additionally,…"
type textarea "x"
type textarea "Technician completed scheduled preventative maintenance of Garland Additionally…"
type textarea "x"
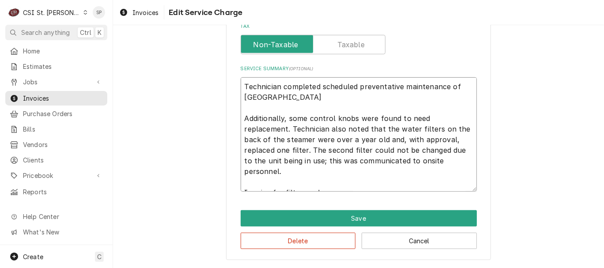
type textarea "Technician completed scheduled preventative maintenance of Garland Additionally…"
type textarea "x"
type textarea "Technician completed scheduled preventative maintenance of Garland o Additional…"
type textarea "x"
type textarea "Technician completed scheduled preventative maintenance of Garland ov Additiona…"
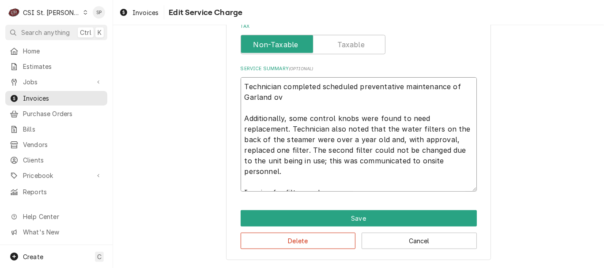
type textarea "x"
type textarea "Technician completed scheduled preventative maintenance of Garland ove Addition…"
type textarea "x"
type textarea "Technician completed scheduled preventative maintenance of Garland oven Additio…"
type textarea "x"
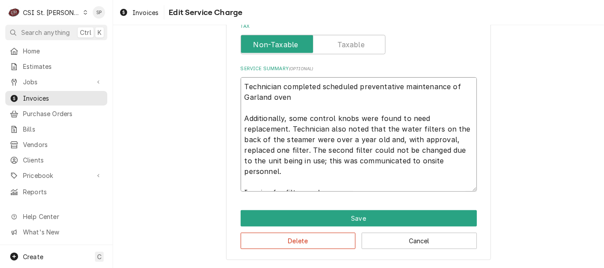
type textarea "Technician completed scheduled preventative maintenance of Garland oven. Additi…"
type textarea "x"
type textarea "Technician completed scheduled preventative maintenance of Garland oven. Additi…"
type textarea "x"
type textarea "Technician completed scheduled preventative maintenance of Garland oven. Additi…"
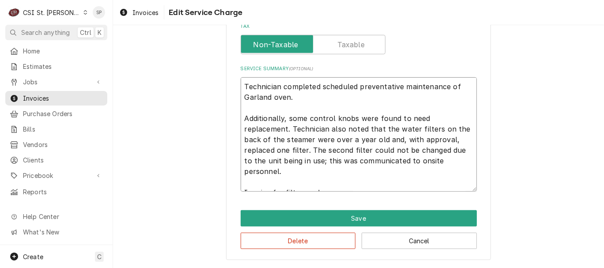
type textarea "x"
type textarea "Technician completed scheduled preventative maintenance of Garland oven. W Addi…"
type textarea "x"
type textarea "Technician completed scheduled preventative maintenance of Garland oven. Wh Add…"
type textarea "x"
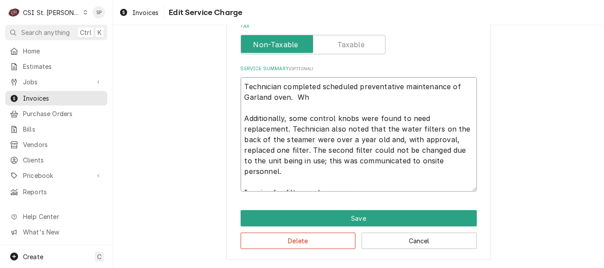
type textarea "Technician completed scheduled preventative maintenance of Garland oven. Whi Ad…"
type textarea "x"
type textarea "Technician completed scheduled preventative maintenance of Garland oven. While …"
type textarea "x"
type textarea "Technician completed scheduled preventative maintenance of Garland oven. While …"
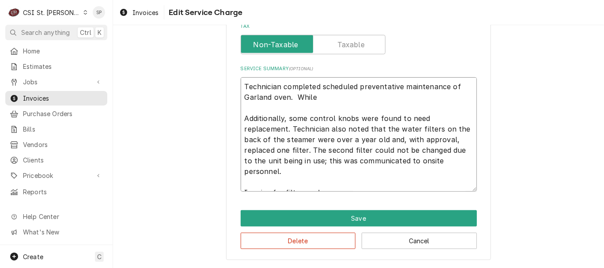
type textarea "x"
type textarea "Technician completed scheduled preventative maintenance of Garland oven. While …"
type textarea "x"
type textarea "Technician completed scheduled preventative maintenance of Garland oven. While …"
type textarea "x"
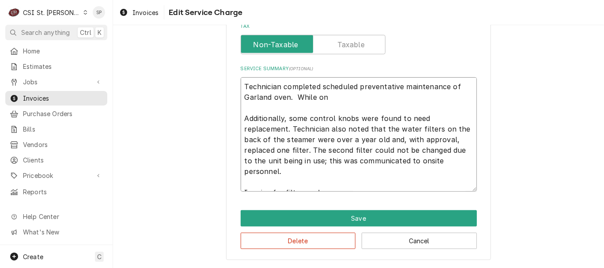
type textarea "Technician completed scheduled preventative maintenance of Garland oven. While …"
type textarea "x"
type textarea "Technician completed scheduled preventative maintenance of Garland oven. While …"
type textarea "x"
type textarea "Technician completed scheduled preventative maintenance of Garland oven. While …"
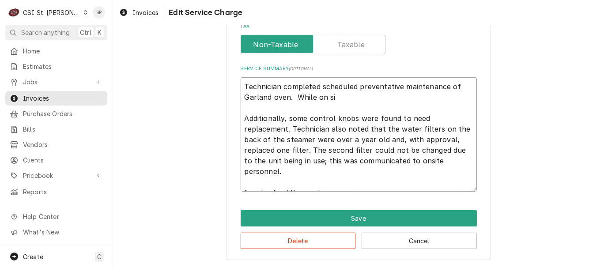
type textarea "x"
type textarea "Technician completed scheduled preventative maintenance of Garland oven. While …"
type textarea "x"
type textarea "Technician completed scheduled preventative maintenance of Garland oven. While …"
type textarea "x"
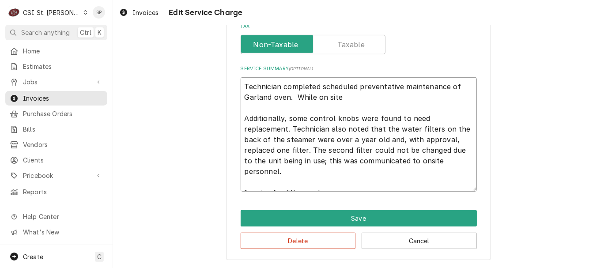
type textarea "Technician completed scheduled preventative maintenance of Garland oven. While …"
type textarea "x"
type textarea "Technician completed scheduled preventative maintenance of Garland oven. While …"
type textarea "x"
type textarea "Technician completed scheduled preventative maintenance of Garland oven. While …"
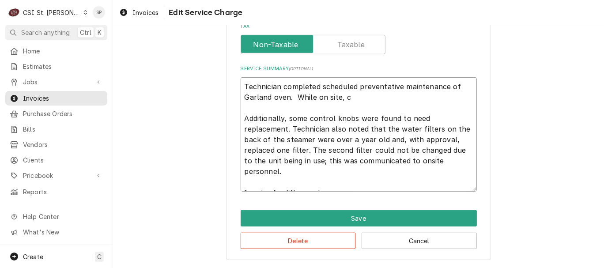
type textarea "x"
type textarea "Technician completed scheduled preventative maintenance of Garland oven. While …"
type textarea "x"
type textarea "Technician completed scheduled preventative maintenance of Garland oven. While …"
type textarea "x"
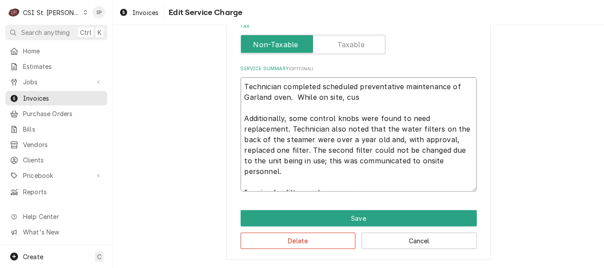
type textarea "Technician completed scheduled preventative maintenance of Garland oven. While …"
type textarea "x"
type textarea "Technician completed scheduled preventative maintenance of Garland oven. While …"
type textarea "x"
type textarea "Technician completed scheduled preventative maintenance of Garland oven. While …"
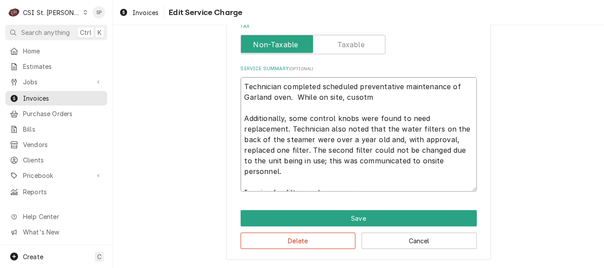
type textarea "x"
type textarea "Technician completed scheduled preventative maintenance of Garland oven. While …"
type textarea "x"
type textarea "Technician completed scheduled preventative maintenance of Garland oven. While …"
type textarea "x"
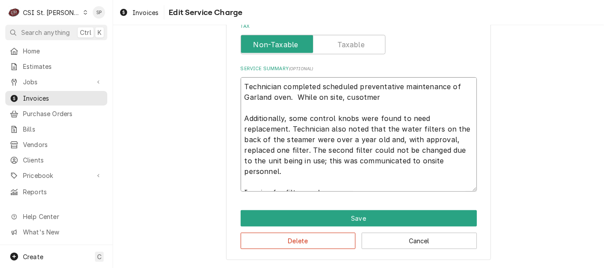
type textarea "Technician completed scheduled preventative maintenance of Garland oven. While …"
type textarea "x"
type textarea "Technician completed scheduled preventative maintenance of Garland oven. While …"
type textarea "x"
type textarea "Technician completed scheduled preventative maintenance of Garland oven. While …"
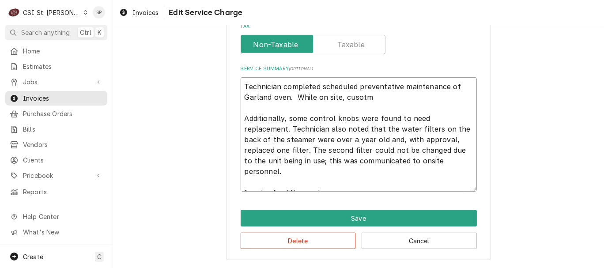
type textarea "x"
type textarea "Technician completed scheduled preventative maintenance of Garland oven. While …"
type textarea "x"
type textarea "Technician completed scheduled preventative maintenance of Garland oven. While …"
type textarea "x"
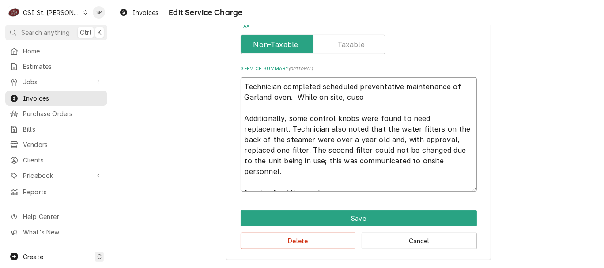
type textarea "Technician completed scheduled preventative maintenance of Garland oven. While …"
type textarea "x"
type textarea "Technician completed scheduled preventative maintenance of Garland oven. While …"
type textarea "x"
type textarea "Technician completed scheduled preventative maintenance of Garland oven. While …"
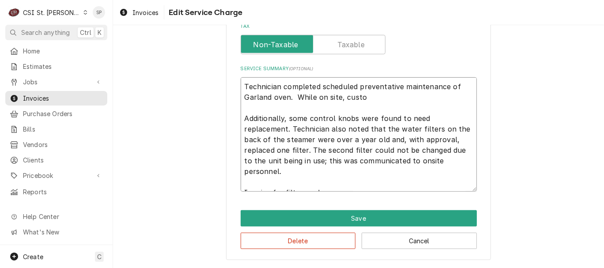
type textarea "x"
type textarea "Technician completed scheduled preventative maintenance of Garland oven. While …"
type textarea "x"
type textarea "Technician completed scheduled preventative maintenance of Garland oven. While …"
type textarea "x"
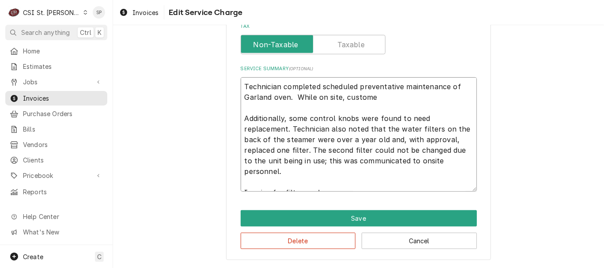
type textarea "Technician completed scheduled preventative maintenance of Garland oven. While …"
type textarea "x"
type textarea "Technician completed scheduled preventative maintenance of Garland oven. While …"
type textarea "x"
type textarea "Technician completed scheduled preventative maintenance of Garland oven. While …"
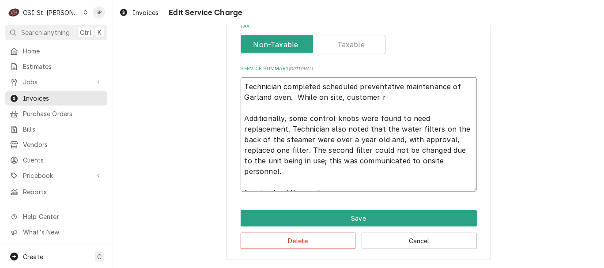
type textarea "x"
type textarea "Technician completed scheduled preventative maintenance of Garland oven. While …"
type textarea "x"
type textarea "Technician completed scheduled preventative maintenance of Garland oven. While …"
type textarea "x"
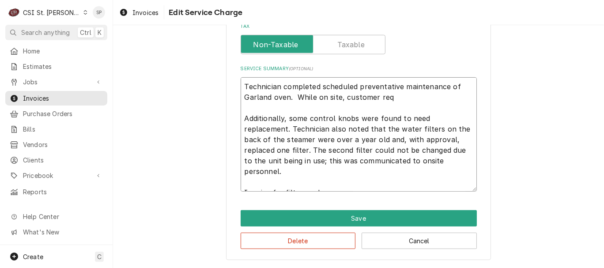
type textarea "Technician completed scheduled preventative maintenance of Garland oven. While …"
type textarea "x"
type textarea "Technician completed scheduled preventative maintenance of Garland oven. While …"
type textarea "x"
type textarea "Technician completed scheduled preventative maintenance of Garland oven. While …"
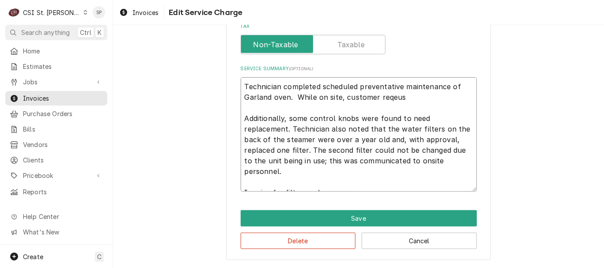
type textarea "x"
type textarea "Technician completed scheduled preventative maintenance of Garland oven. While …"
type textarea "x"
type textarea "Technician completed scheduled preventative maintenance of Garland oven. While …"
type textarea "x"
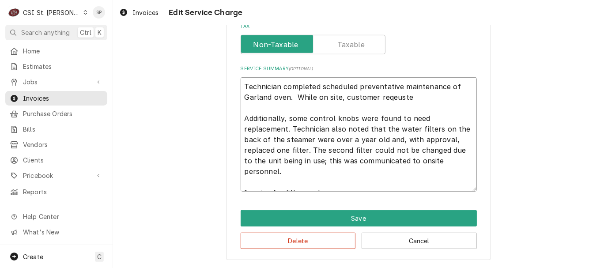
type textarea "Technician completed scheduled preventative maintenance of Garland oven. While …"
type textarea "x"
type textarea "Technician completed scheduled preventative maintenance of Garland oven. While …"
type textarea "x"
type textarea "Technician completed scheduled preventative maintenance of Garland oven. While …"
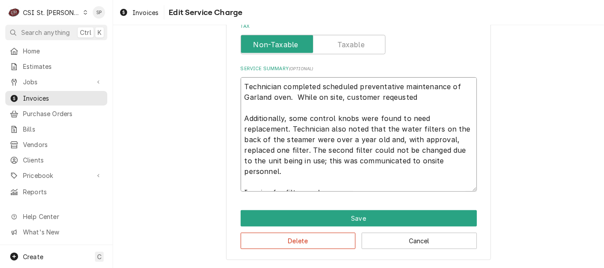
type textarea "x"
type textarea "Technician completed scheduled preventative maintenance of Garland oven. While …"
type textarea "x"
type textarea "Technician completed scheduled preventative maintenance of Garland oven. While …"
type textarea "x"
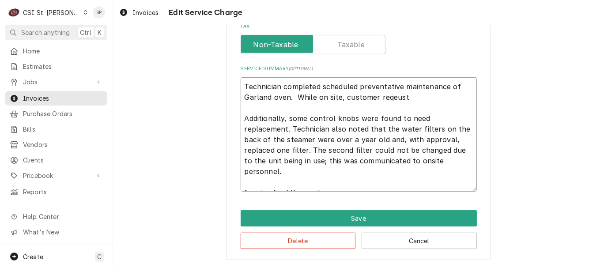
type textarea "Technician completed scheduled preventative maintenance of Garland oven. While …"
type textarea "x"
type textarea "Technician completed scheduled preventative maintenance of Garland oven. While …"
type textarea "x"
type textarea "Technician completed scheduled preventative maintenance of Garland oven. While …"
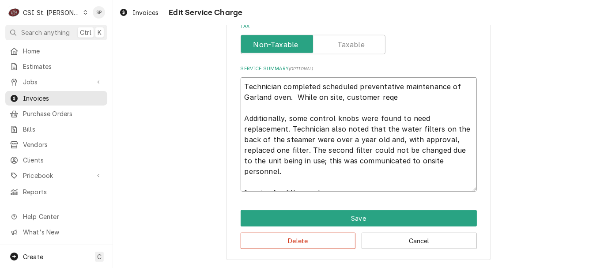
type textarea "x"
type textarea "Technician completed scheduled preventative maintenance of Garland oven. While …"
type textarea "x"
type textarea "Technician completed scheduled preventative maintenance of Garland oven. While …"
type textarea "x"
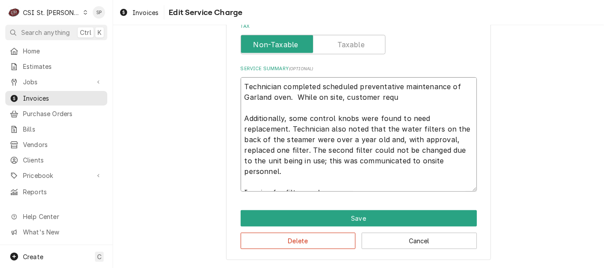
type textarea "Technician completed scheduled preventative maintenance of Garland oven. While …"
type textarea "x"
type textarea "Technician completed scheduled preventative maintenance of Garland oven. While …"
type textarea "x"
type textarea "Technician completed scheduled preventative maintenance of Garland oven. While …"
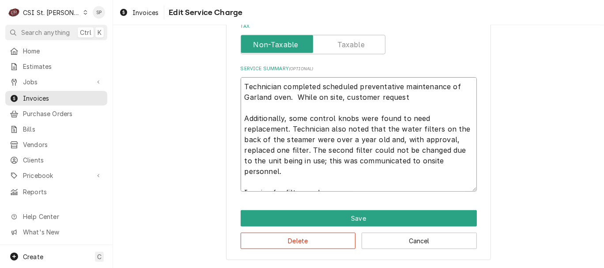
type textarea "x"
type textarea "Technician completed scheduled preventative maintenance of Garland oven. While …"
type textarea "x"
type textarea "Technician completed scheduled preventative maintenance of Garland oven. While …"
type textarea "x"
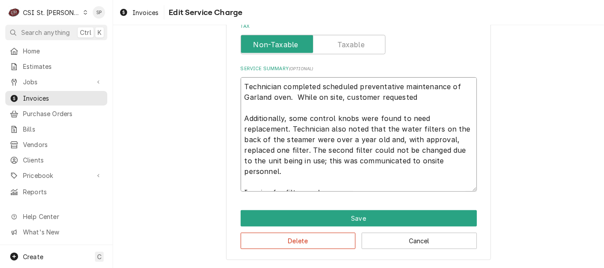
type textarea "Technician completed scheduled preventative maintenance of Garland oven. While …"
type textarea "x"
type textarea "Technician completed scheduled preventative maintenance of Garland oven. While …"
type textarea "x"
type textarea "Technician completed scheduled preventative maintenance of Garland oven. While …"
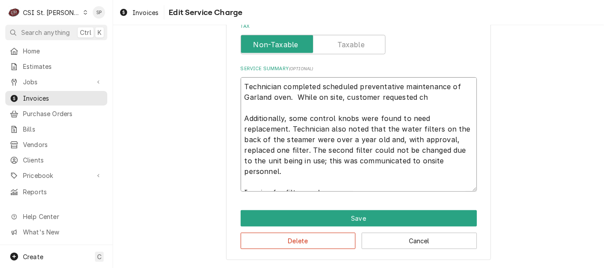
type textarea "x"
type textarea "Technician completed scheduled preventative maintenance of Garland oven. While …"
type textarea "x"
type textarea "Technician completed scheduled preventative maintenance of Garland oven. While …"
type textarea "x"
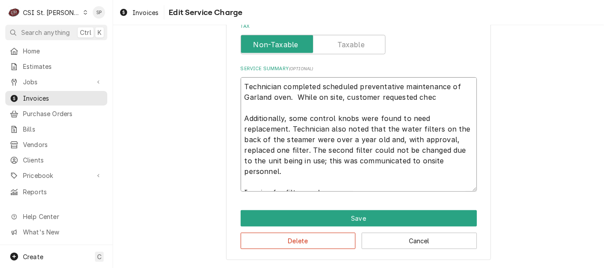
type textarea "Technician completed scheduled preventative maintenance of Garland oven. While …"
type textarea "x"
type textarea "Technician completed scheduled preventative maintenance of Garland oven. While …"
type textarea "x"
type textarea "Technician completed scheduled preventative maintenance of Garland oven. While …"
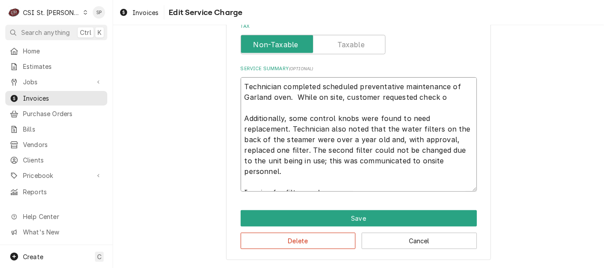
type textarea "x"
type textarea "Technician completed scheduled preventative maintenance of Garland oven. While …"
type textarea "x"
type textarea "Technician completed scheduled preventative maintenance of Garland oven. While …"
type textarea "x"
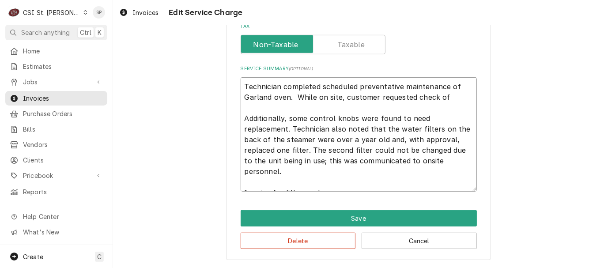
type textarea "Technician completed scheduled preventative maintenance of Garland oven. While …"
type textarea "x"
type textarea "Technician completed scheduled preventative maintenance of Garland oven. While …"
type textarea "x"
type textarea "Technician completed scheduled preventative maintenance of Garland oven. While …"
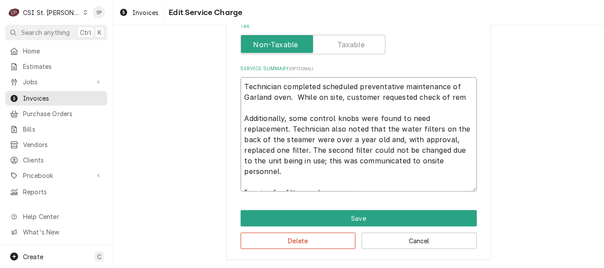
type textarea "x"
type textarea "Technician completed scheduled preventative maintenance of Garland oven. While …"
type textarea "x"
type textarea "Technician completed scheduled preventative maintenance of Garland oven. While …"
type textarea "x"
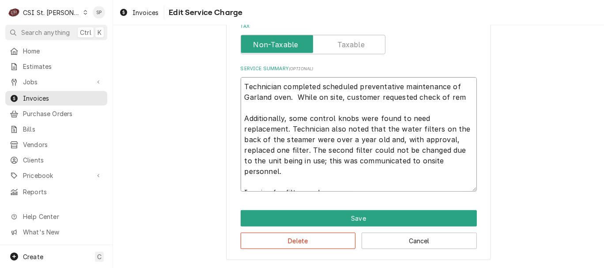
type textarea "Technician completed scheduled preventative maintenance of Garland oven. While …"
type textarea "x"
type textarea "Technician completed scheduled preventative maintenance of Garland oven. While …"
type textarea "x"
type textarea "Technician completed scheduled preventative maintenance of Garland oven. While …"
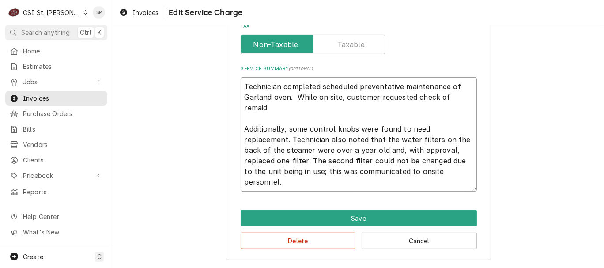
type textarea "x"
type textarea "Technician completed scheduled preventative maintenance of Garland oven. While …"
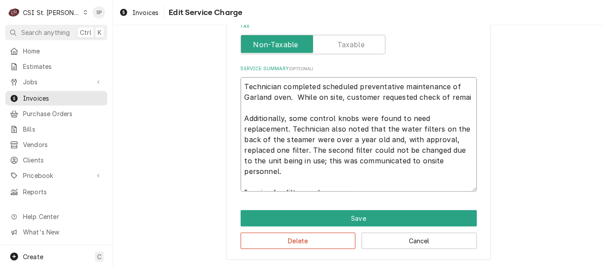
type textarea "x"
type textarea "Technician completed scheduled preventative maintenance of Garland oven. While …"
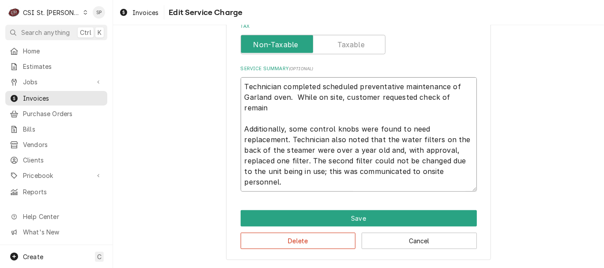
type textarea "x"
type textarea "Technician completed scheduled preventative maintenance of Garland oven. While …"
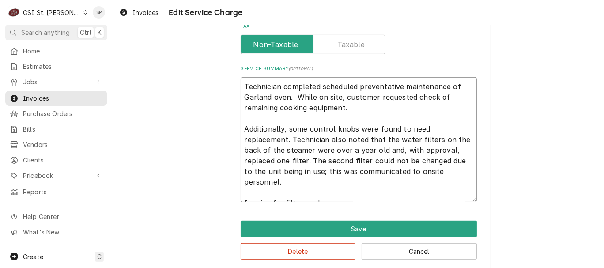
click at [347, 107] on textarea "Technician completed scheduled preventative maintenance of Garland oven. While …" at bounding box center [358, 139] width 236 height 125
paste textarea "checked all hot side equipment for proper working order. Found some knobs that …"
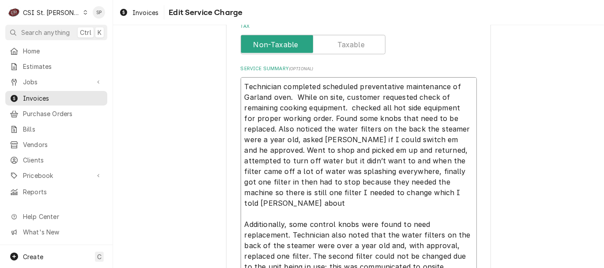
drag, startPoint x: 346, startPoint y: 106, endPoint x: 457, endPoint y: 104, distance: 110.8
click at [457, 104] on textarea "Technician completed scheduled preventative maintenance of Garland oven. While …" at bounding box center [358, 182] width 236 height 210
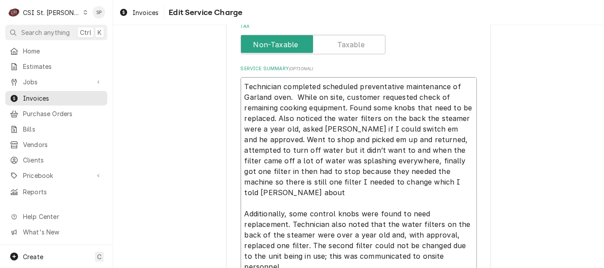
drag, startPoint x: 327, startPoint y: 127, endPoint x: 347, endPoint y: 129, distance: 20.8
click at [347, 129] on textarea "Technician completed scheduled preventative maintenance of Garland oven. While …" at bounding box center [358, 176] width 236 height 199
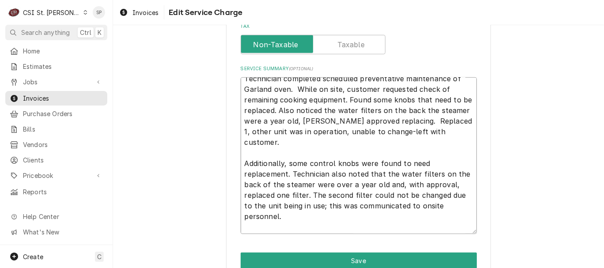
scroll to position [11, 0]
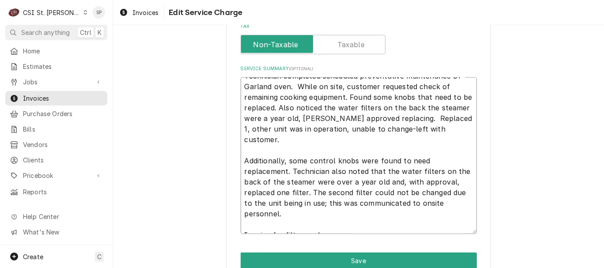
drag, startPoint x: 241, startPoint y: 149, endPoint x: 331, endPoint y: 229, distance: 120.0
click at [331, 229] on textarea "Technician completed scheduled preventative maintenance of Garland oven. While …" at bounding box center [358, 155] width 236 height 157
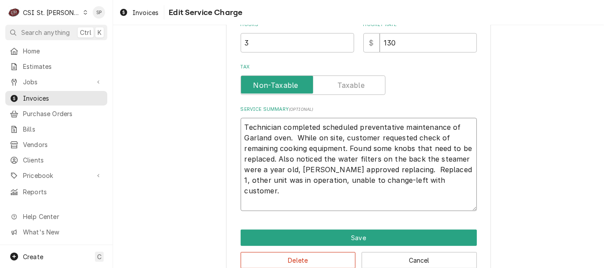
scroll to position [267, 0]
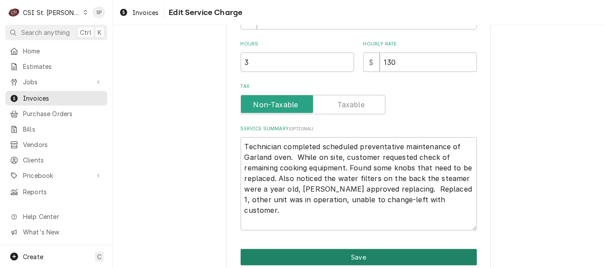
click at [301, 263] on button "Save" at bounding box center [358, 257] width 236 height 16
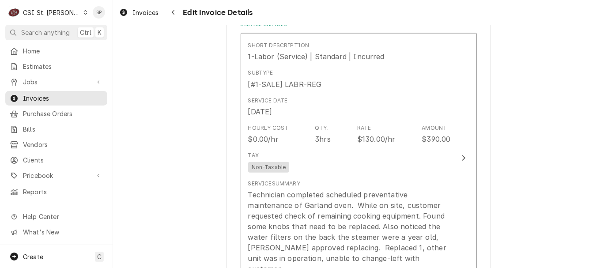
scroll to position [807, 0]
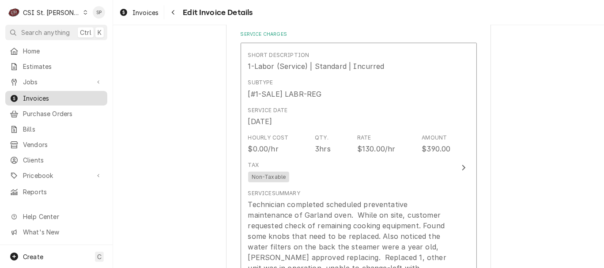
click at [84, 97] on span "Invoices" at bounding box center [63, 98] width 80 height 9
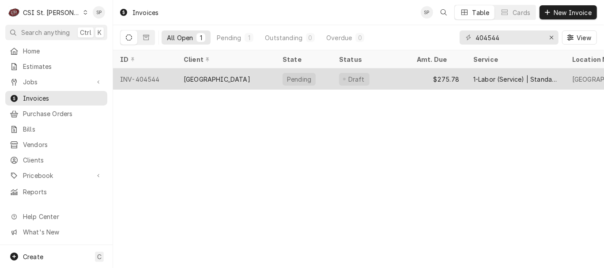
click at [138, 75] on div "INV-404544" at bounding box center [145, 78] width 64 height 21
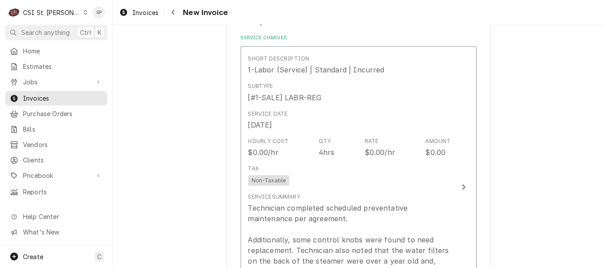
scroll to position [823, 0]
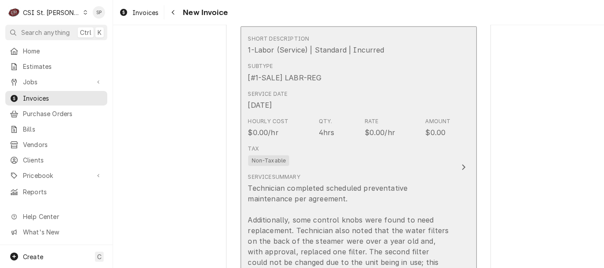
click at [344, 145] on div "Tax Non-Taxable" at bounding box center [349, 155] width 203 height 28
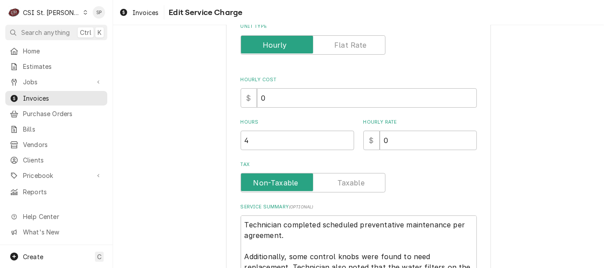
scroll to position [222, 0]
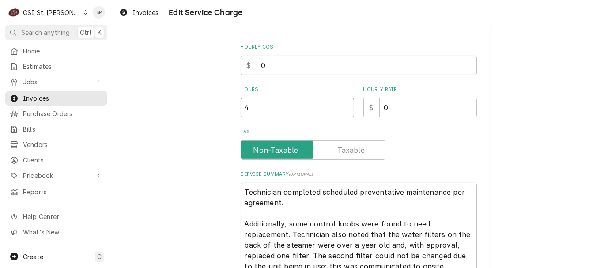
drag, startPoint x: 250, startPoint y: 107, endPoint x: 189, endPoint y: 107, distance: 60.9
click at [189, 107] on div "Use the fields below to edit this service charge Short Description 1-Labor (Ser…" at bounding box center [358, 92] width 491 height 561
type textarea "x"
type input "3"
type textarea "x"
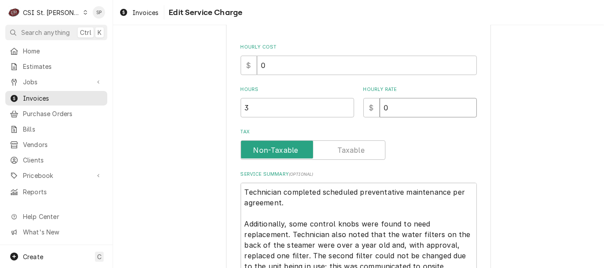
type input "1"
type textarea "x"
type input "13"
type textarea "x"
type input "130"
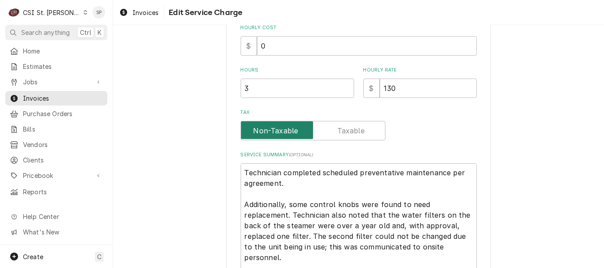
scroll to position [327, 0]
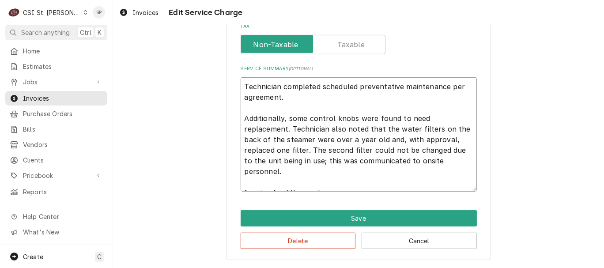
drag, startPoint x: 356, startPoint y: 84, endPoint x: 397, endPoint y: 86, distance: 41.5
click at [397, 86] on textarea "Technician completed scheduled preventative maintenance per agreement. Addition…" at bounding box center [358, 134] width 236 height 114
type textarea "x"
type textarea "Technician completed scheduled maintenance per agreement. Additionally, some co…"
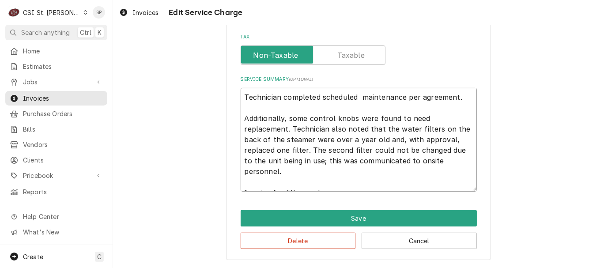
scroll to position [317, 0]
type textarea "x"
type textarea "Technician completed scheduled maintenance per agreement. Additionally, some co…"
click at [402, 97] on textarea "Technician completed scheduled maintenance per agreement. Additionally, some co…" at bounding box center [358, 140] width 236 height 104
type textarea "x"
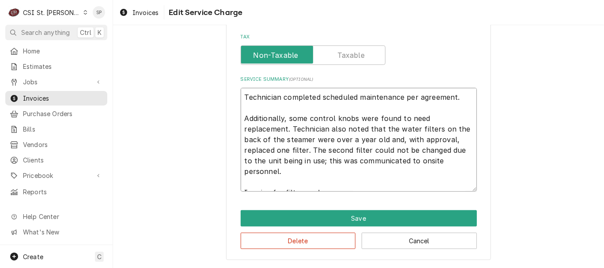
type textarea "Technician completed scheduled maintenance oper agreement. Additionally, some c…"
type textarea "x"
type textarea "Technician completed scheduled maintenance ofper agreement. Additionally, some …"
type textarea "x"
type textarea "Technician completed scheduled maintenance of per agreement. Additionally, some…"
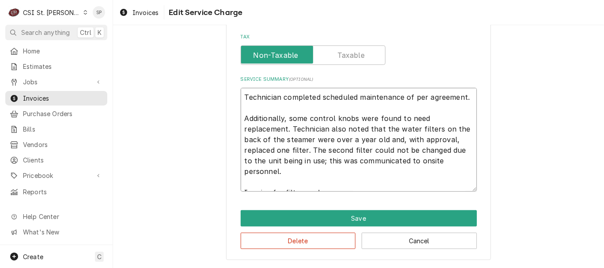
type textarea "x"
type textarea "Technician completed scheduled maintenance of cper agreement. Additionally, som…"
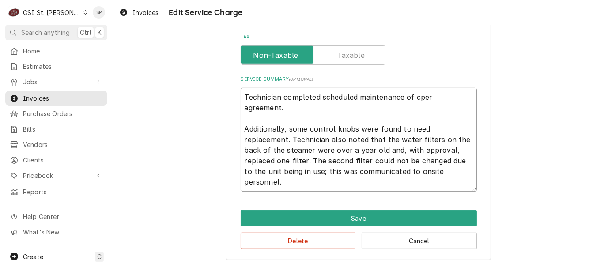
type textarea "x"
type textarea "Technician completed scheduled maintenance of per agreement. Additionally, some…"
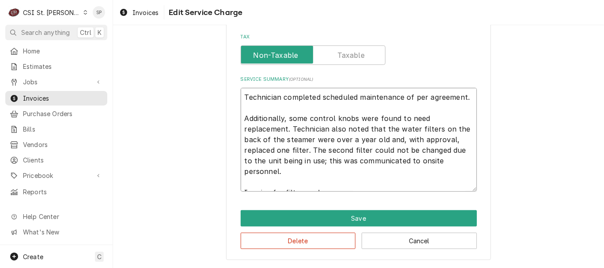
type textarea "x"
type textarea "Technician completed scheduled maintenance of Gper agreement. Additionally, som…"
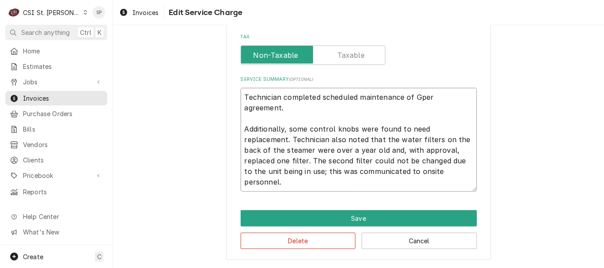
type textarea "x"
type textarea "Technician completed scheduled maintenance of Gaper agreement. Additionally, so…"
type textarea "x"
type textarea "Technician completed scheduled maintenance of Garper agreement. Additionally, s…"
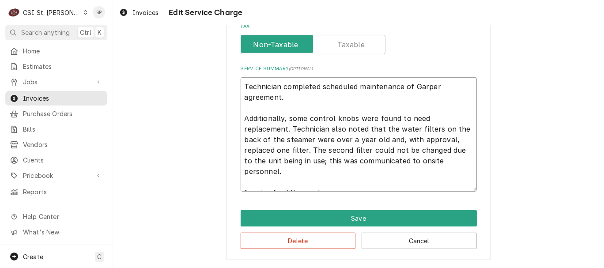
type textarea "x"
type textarea "Technician completed scheduled maintenance of Garlper agreement. Additionally, …"
type textarea "x"
type textarea "Technician completed scheduled maintenance of Garlaper agreement. Additionally,…"
type textarea "x"
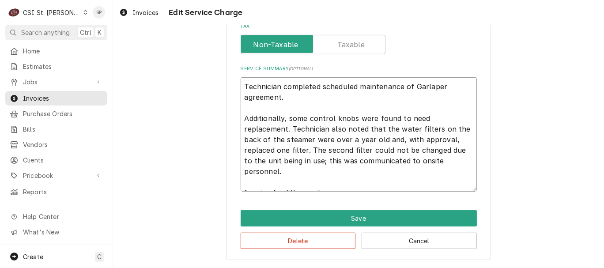
type textarea "Technician completed scheduled maintenance of Garlanper agreement. Additionally…"
type textarea "x"
type textarea "Technician completed scheduled maintenance of Garlandper agreement. Additionall…"
type textarea "x"
type textarea "Technician completed scheduled maintenance of Garland per agreement. Additional…"
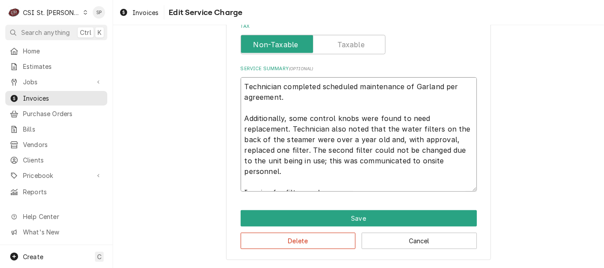
type textarea "x"
type textarea "Technician completed scheduled maintenance of Garland oper agreement. Additiona…"
type textarea "x"
type textarea "Technician completed scheduled maintenance of Garland ovper agreement. Addition…"
type textarea "x"
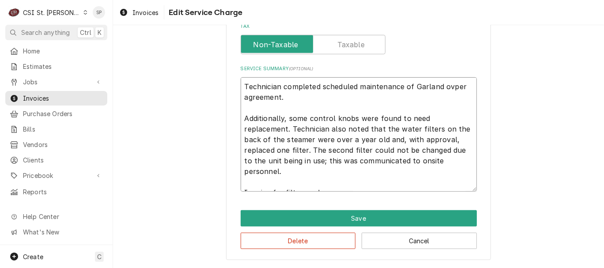
type textarea "Technician completed scheduled maintenance of Garland oveper agreement. Additio…"
type textarea "x"
type textarea "Technician completed scheduled maintenance of Garland ovenper agreement. Additi…"
type textarea "x"
type textarea "Technician completed scheduled maintenance of Garland oven.per agreement. Addit…"
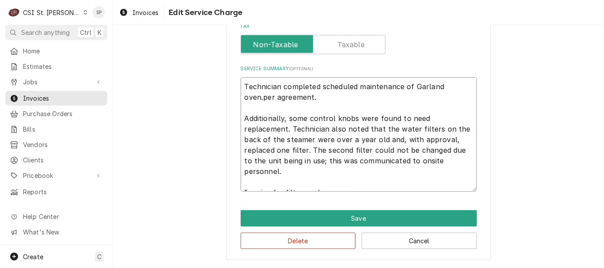
type textarea "x"
type textarea "Technician completed scheduled maintenance of Garland oven. per agreement. Addi…"
type textarea "x"
type textarea "Technician completed scheduled maintenance of Garland oven. per agreement. Addi…"
type textarea "x"
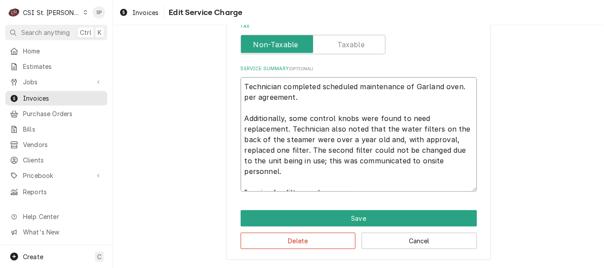
type textarea "Technician completed scheduled maintenance of Garland oven. Wper agreement. Add…"
type textarea "x"
type textarea "Technician completed scheduled maintenance of Garland oven. Whper agreement. Ad…"
type textarea "x"
type textarea "Technician completed scheduled maintenance of Garland oven. Whiper agreement. A…"
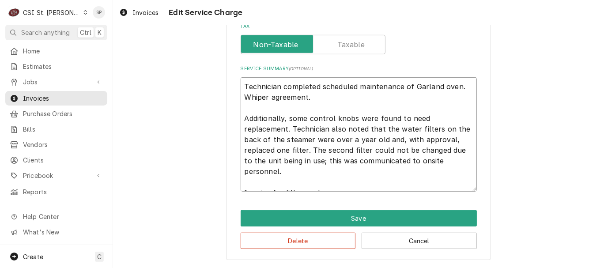
type textarea "x"
type textarea "Technician completed scheduled maintenance of Garland oven. Whilper agreement. …"
type textarea "x"
type textarea "Technician completed scheduled maintenance of Garland oven. Whileper agreement.…"
type textarea "x"
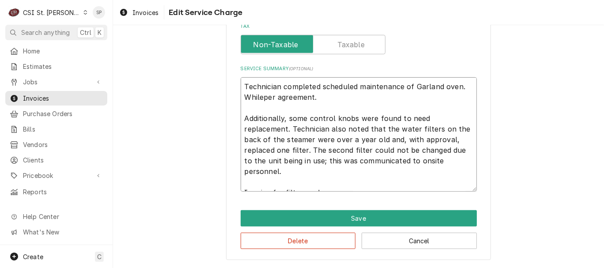
type textarea "Technician completed scheduled maintenance of Garland oven. While per agreement…"
type textarea "x"
type textarea "Technician completed scheduled maintenance of Garland oven. While oper agreemen…"
type textarea "x"
type textarea "Technician completed scheduled maintenance of Garland oven. While onper agreeme…"
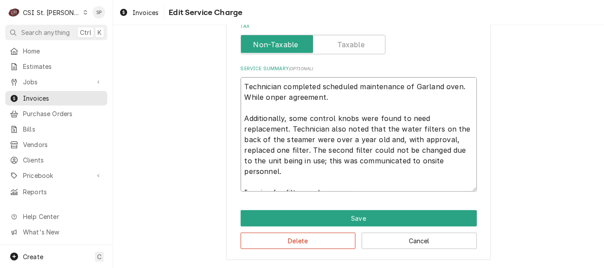
type textarea "x"
type textarea "Technician completed scheduled maintenance of Garland oven. While on per agreem…"
type textarea "x"
type textarea "Technician completed scheduled maintenance of Garland oven. While on sper agree…"
type textarea "x"
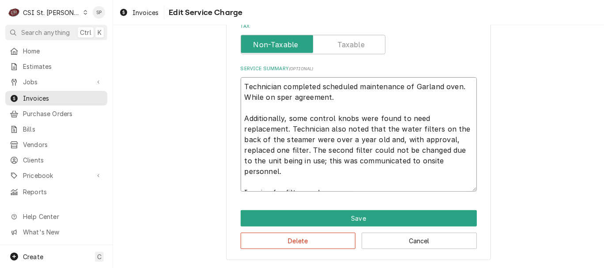
type textarea "Technician completed scheduled maintenance of Garland oven. While on siper agre…"
type textarea "x"
type textarea "Technician completed scheduled maintenance of Garland oven. While on sitper agr…"
type textarea "x"
type textarea "Technician completed scheduled maintenance of Garland oven. While on siteper ag…"
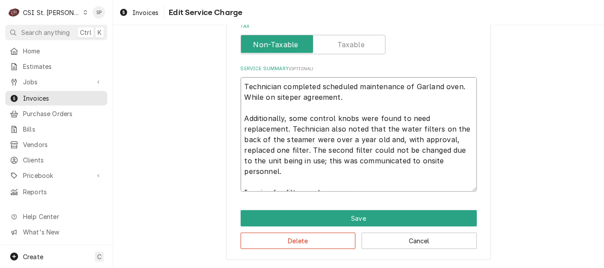
type textarea "x"
type textarea "Technician completed scheduled maintenance of Garland oven. While on site,per a…"
type textarea "x"
type textarea "Technician completed scheduled maintenance of Garland oven. While on site, per …"
type textarea "x"
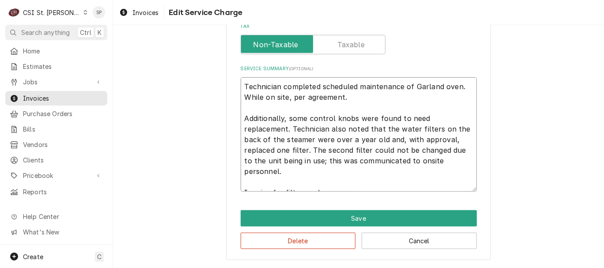
type textarea "Technician completed scheduled maintenance of Garland oven. While on site, cper…"
type textarea "x"
type textarea "Technician completed scheduled maintenance of Garland oven. While on site, cupe…"
type textarea "x"
type textarea "Technician completed scheduled maintenance of Garland oven. While on site, cusp…"
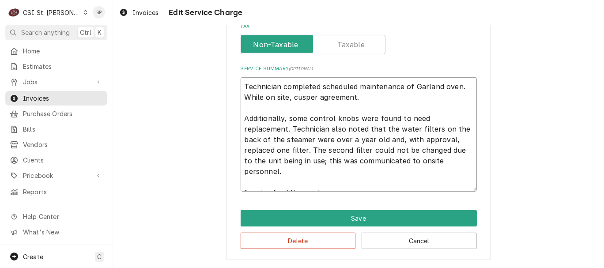
type textarea "x"
type textarea "Technician completed scheduled maintenance of Garland oven. While on site, cuso…"
type textarea "x"
type textarea "Technician completed scheduled maintenance of Garland oven. While on site, cuso…"
type textarea "x"
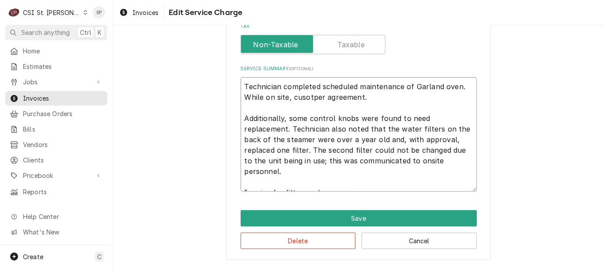
type textarea "Technician completed scheduled maintenance of Garland oven. While on site, cuso…"
type textarea "x"
type textarea "Technician completed scheduled maintenance of Garland oven. While on site, cuso…"
type textarea "x"
type textarea "Technician completed scheduled maintenance of Garland oven. While on site, cuso…"
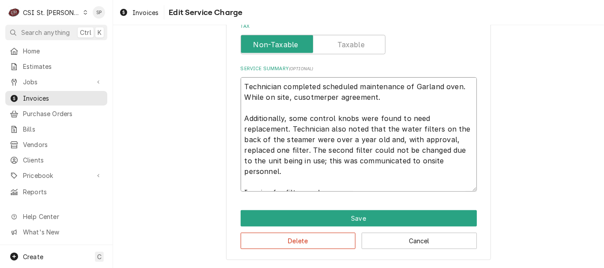
type textarea "x"
type textarea "Technician completed scheduled maintenance of Garland oven. While on site, cuso…"
type textarea "x"
type textarea "Technician completed scheduled maintenance of Garland oven. While on site, cuso…"
type textarea "x"
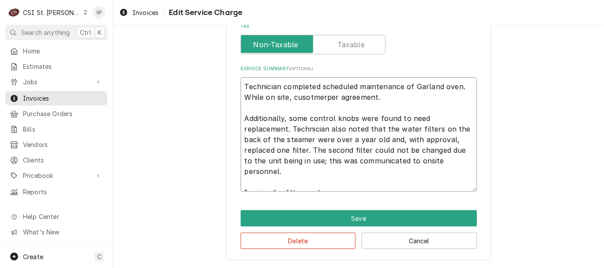
type textarea "Technician completed scheduled maintenance of Garland oven. While on site, cuso…"
type textarea "x"
type textarea "Technician completed scheduled maintenance of Garland oven. While on site, cuso…"
type textarea "x"
type textarea "Technician completed scheduled maintenance of Garland oven. While on site, cuso…"
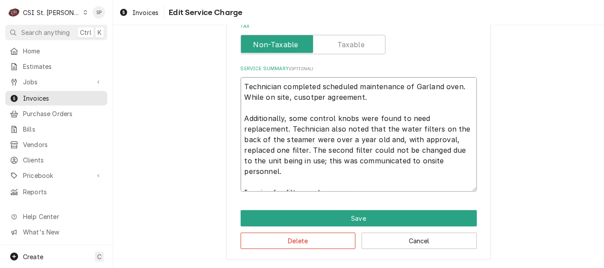
type textarea "x"
type textarea "Technician completed scheduled maintenance of Garland oven. While on site, cuso…"
type textarea "x"
type textarea "Technician completed scheduled maintenance of Garland oven. While on site, cusp…"
type textarea "x"
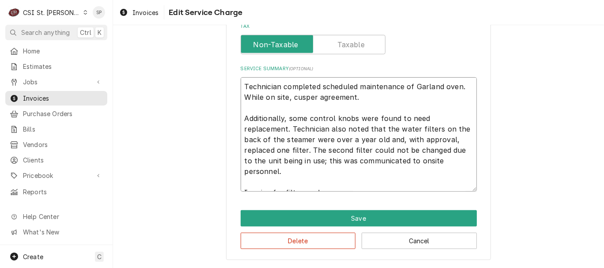
type textarea "Technician completed scheduled maintenance of Garland oven. While on site, cust…"
type textarea "x"
type textarea "Technician completed scheduled maintenance of Garland oven. While on site, cust…"
type textarea "x"
type textarea "Technician completed scheduled maintenance of Garland oven. While on site, cust…"
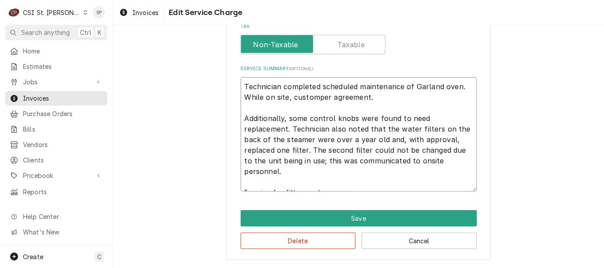
type textarea "x"
type textarea "Technician completed scheduled maintenance of Garland oven. While on site, cust…"
type textarea "x"
type textarea "Technician completed scheduled maintenance of Garland oven. While on site, cust…"
type textarea "x"
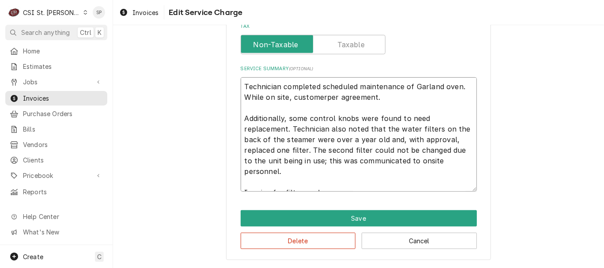
type textarea "Technician completed scheduled maintenance of Garland oven. While on site, cust…"
type textarea "x"
type textarea "Technician completed scheduled maintenance of Garland oven. While on site, cust…"
type textarea "x"
type textarea "Technician completed scheduled maintenance of Garland oven. While on site, cust…"
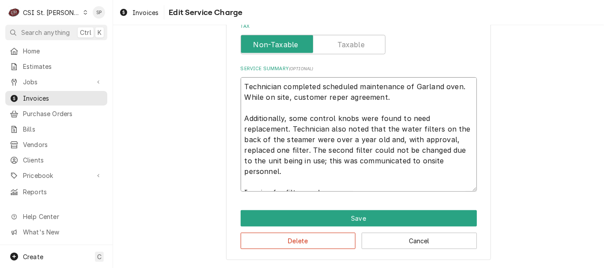
type textarea "x"
type textarea "Technician completed scheduled maintenance of Garland oven. While on site, cust…"
type textarea "x"
type textarea "Technician completed scheduled maintenance of Garland oven. While on site, cust…"
type textarea "x"
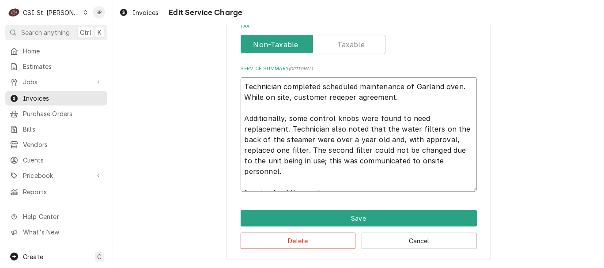
type textarea "Technician completed scheduled maintenance of Garland oven. While on site, cust…"
type textarea "x"
type textarea "Technician completed scheduled maintenance of Garland oven. While on site, cust…"
type textarea "x"
type textarea "Technician completed scheduled maintenance of Garland oven. While on site, cust…"
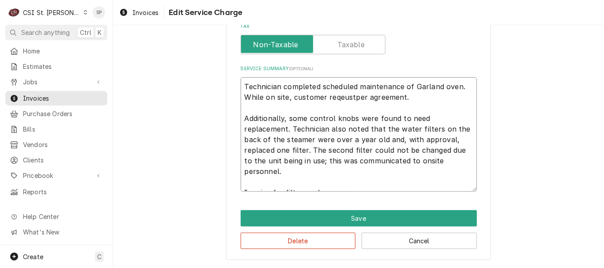
type textarea "x"
type textarea "Technician completed scheduled maintenance of Garland oven. While on site, cust…"
type textarea "x"
type textarea "Technician completed scheduled maintenance of Garland oven. While on site, cust…"
type textarea "x"
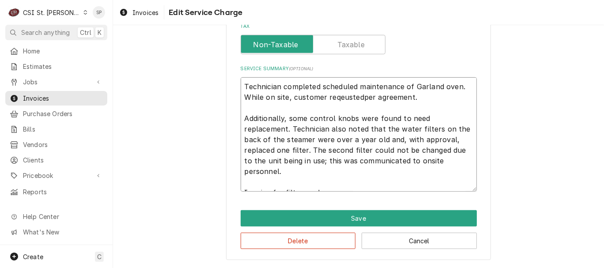
type textarea "Technician completed scheduled maintenance of Garland oven. While on site, cust…"
type textarea "x"
type textarea "Technician completed scheduled maintenance of Garland oven. While on site, cust…"
type textarea "x"
type textarea "Technician completed scheduled maintenance of Garland oven. While on site, cust…"
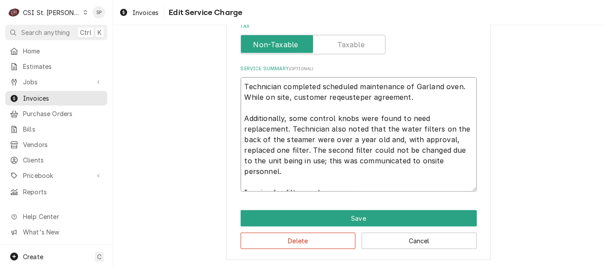
type textarea "x"
type textarea "Technician completed scheduled maintenance of Garland oven. While on site, cust…"
type textarea "x"
type textarea "Technician completed scheduled maintenance of Garland oven. While on site, cust…"
type textarea "x"
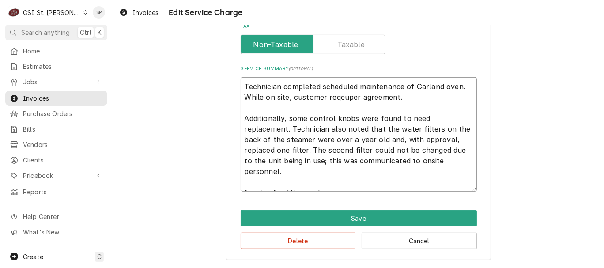
type textarea "Technician completed scheduled maintenance of Garland oven. While on site, cust…"
type textarea "x"
type textarea "Technician completed scheduled maintenance of Garland oven. While on site, cust…"
type textarea "x"
type textarea "Technician completed scheduled maintenance of Garland oven. While on site, cust…"
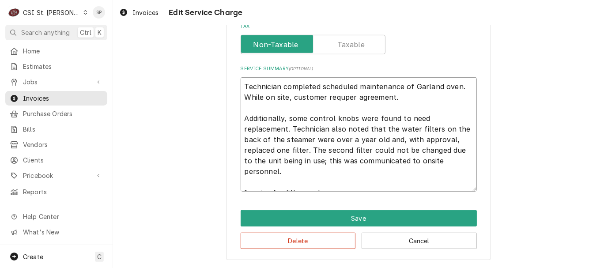
type textarea "x"
type textarea "Technician completed scheduled maintenance of Garland oven. While on site, cust…"
type textarea "x"
type textarea "Technician completed scheduled maintenance of Garland oven. While on site, cust…"
type textarea "x"
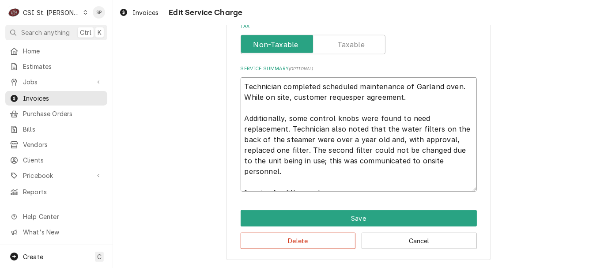
type textarea "Technician completed scheduled maintenance of Garland oven. While on site, cust…"
type textarea "x"
type textarea "Technician completed scheduled maintenance of Garland oven. While on site, cust…"
type textarea "x"
type textarea "Technician completed scheduled maintenance of Garland oven. While on site, cust…"
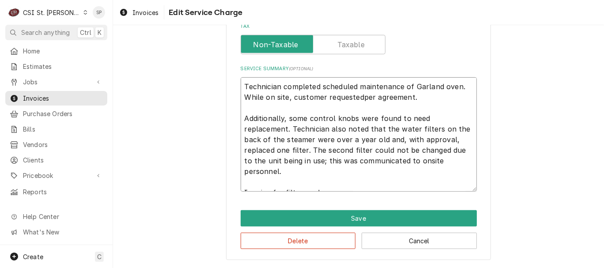
type textarea "x"
type textarea "Technician completed scheduled maintenance of Garland oven. While on site, cust…"
type textarea "x"
type textarea "Technician completed scheduled maintenance of Garland oven. While on site, cust…"
type textarea "x"
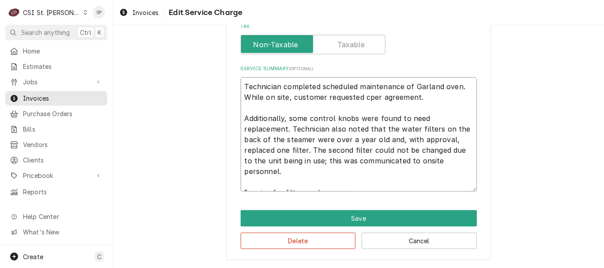
type textarea "Technician completed scheduled maintenance of Garland oven. While on site, cust…"
type textarea "x"
type textarea "Technician completed scheduled maintenance of Garland oven. While on site, cust…"
type textarea "x"
type textarea "Technician completed scheduled maintenance of Garland oven. While on site, cust…"
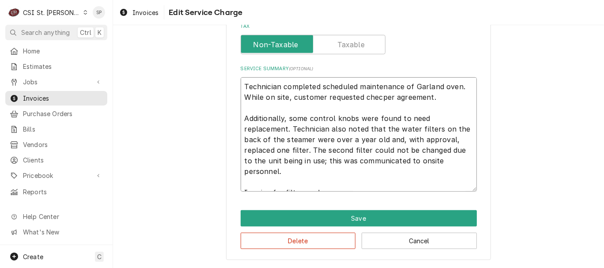
type textarea "x"
type textarea "Technician completed scheduled maintenance of Garland oven. While on site, cust…"
type textarea "x"
type textarea "Technician completed scheduled maintenance of Garland oven. While on site, cust…"
type textarea "x"
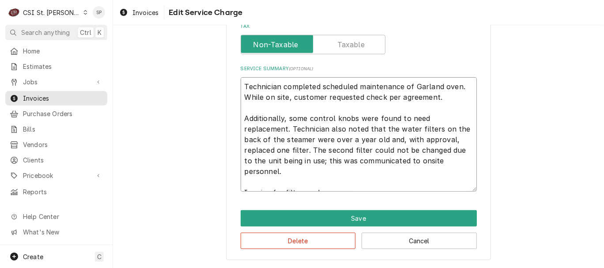
type textarea "Technician completed scheduled maintenance of Garland oven. While on site, cust…"
type textarea "x"
type textarea "Technician completed scheduled maintenance of Garland oven. While on site, cust…"
type textarea "x"
type textarea "Technician completed scheduled maintenance of Garland oven. While on site, cust…"
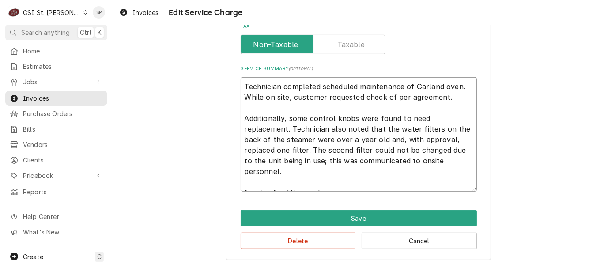
type textarea "x"
type textarea "Technician completed scheduled maintenance of Garland oven. While on site, cust…"
type textarea "x"
type textarea "Technician completed scheduled maintenance of Garland oven. While on site, cust…"
type textarea "x"
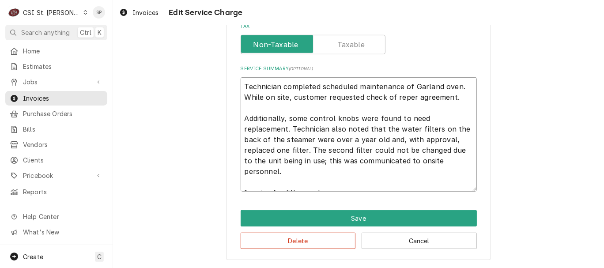
type textarea "Technician completed scheduled maintenance of Garland oven. While on site, cust…"
type textarea "x"
type textarea "Technician completed scheduled maintenance of Garland oven. While on site, cust…"
type textarea "x"
type textarea "Technician completed scheduled maintenance of Garland oven. While on site, cust…"
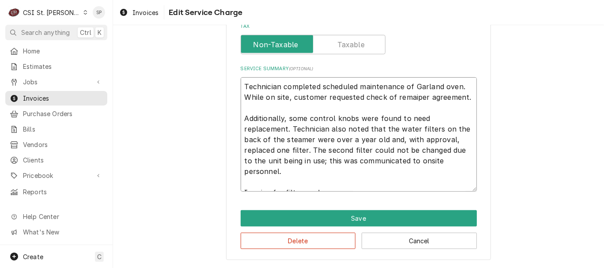
type textarea "x"
type textarea "Technician completed scheduled maintenance of Garland oven. While on site, cust…"
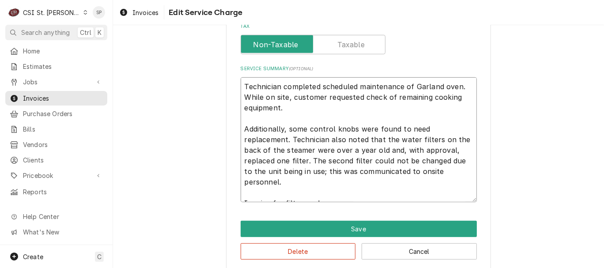
paste textarea "checked all hot side equipment for proper working order. Found some knobs that …"
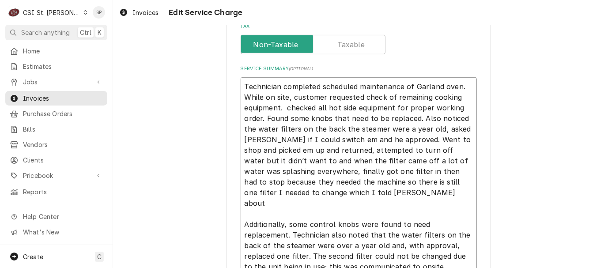
drag, startPoint x: 282, startPoint y: 106, endPoint x: 460, endPoint y: 106, distance: 178.3
click at [460, 106] on textarea "Technician completed scheduled maintenance of Garland oven. While on site, cust…" at bounding box center [358, 182] width 236 height 210
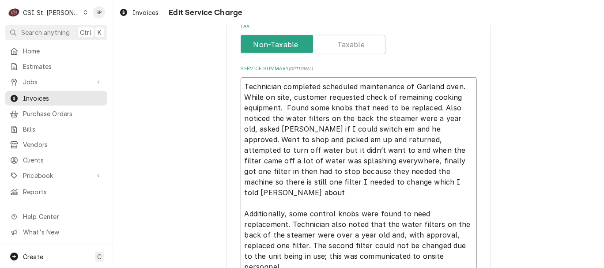
click at [438, 106] on textarea "Technician completed scheduled maintenance of Garland oven. While on site, cust…" at bounding box center [358, 176] width 236 height 199
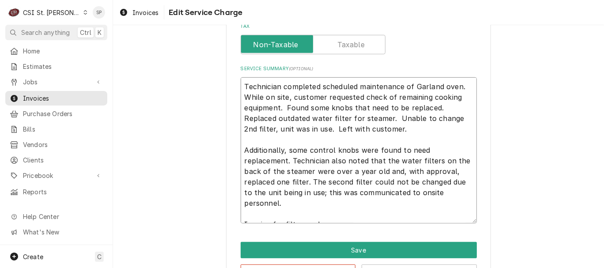
drag, startPoint x: 241, startPoint y: 149, endPoint x: 292, endPoint y: 202, distance: 73.4
click at [292, 202] on textarea "Technician completed scheduled maintenance of Garland oven. While on site, cust…" at bounding box center [358, 150] width 236 height 146
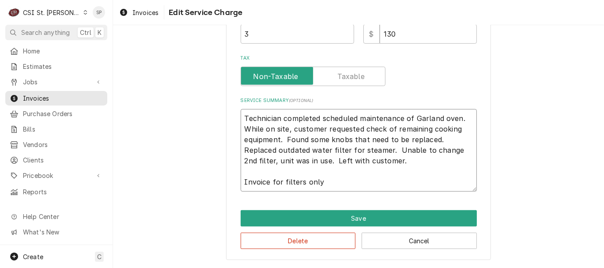
scroll to position [296, 0]
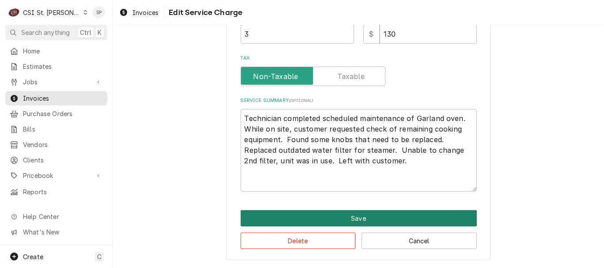
click at [296, 218] on button "Save" at bounding box center [358, 218] width 236 height 16
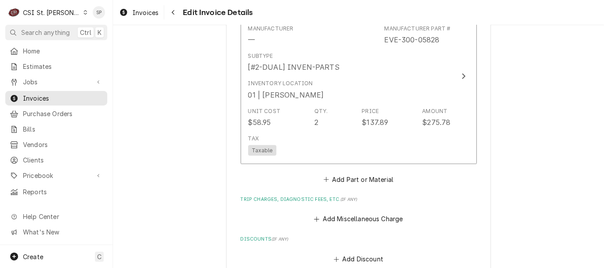
scroll to position [1212, 0]
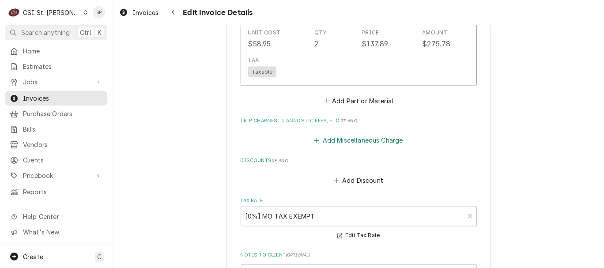
click at [361, 135] on button "Add Miscellaneous Charge" at bounding box center [358, 141] width 92 height 12
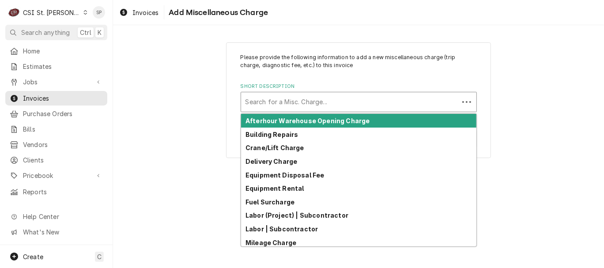
click at [334, 106] on div "Short Description" at bounding box center [349, 102] width 209 height 16
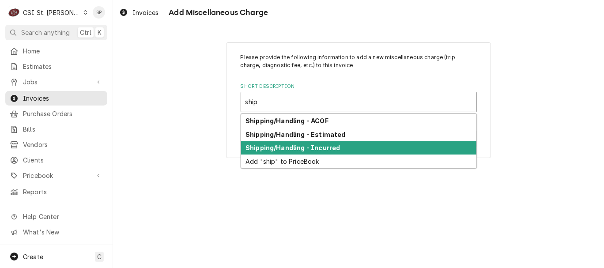
click at [327, 150] on strong "Shipping/Handling - Incurred" at bounding box center [292, 148] width 94 height 8
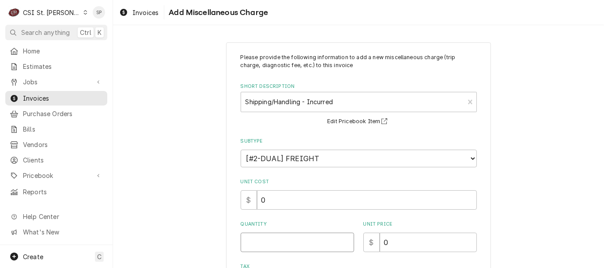
click at [271, 244] on input "Quantity" at bounding box center [296, 242] width 113 height 19
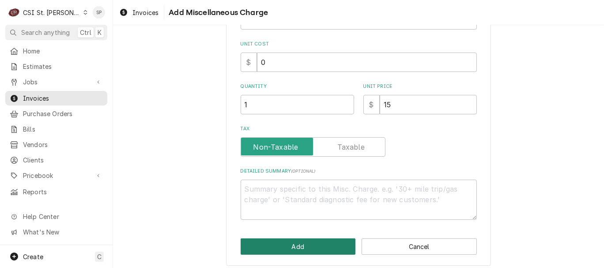
click at [271, 244] on button "Add" at bounding box center [297, 246] width 115 height 16
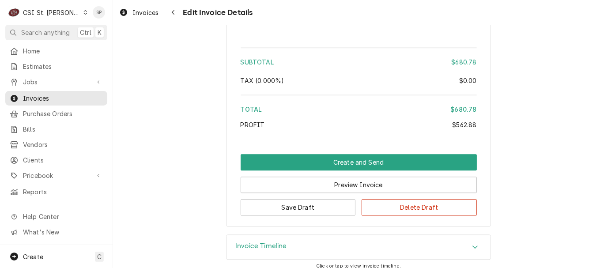
scroll to position [1508, 0]
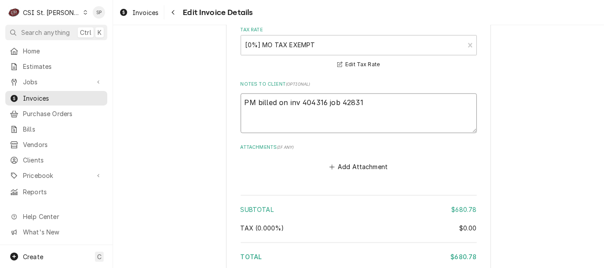
drag, startPoint x: 359, startPoint y: 94, endPoint x: 212, endPoint y: 94, distance: 147.4
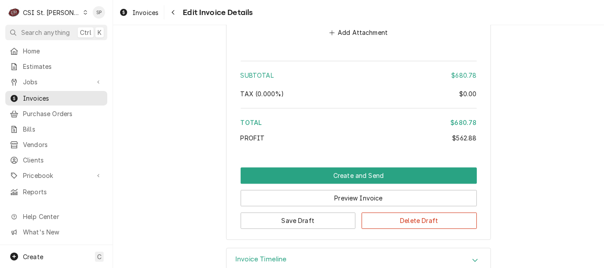
scroll to position [1655, 0]
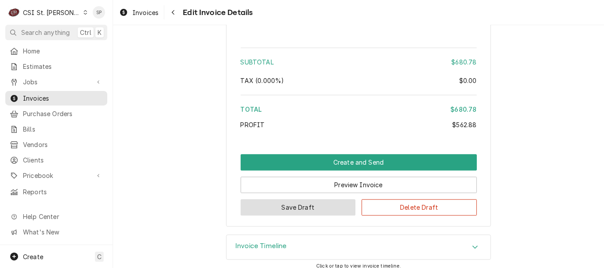
click at [287, 199] on button "Save Draft" at bounding box center [297, 207] width 115 height 16
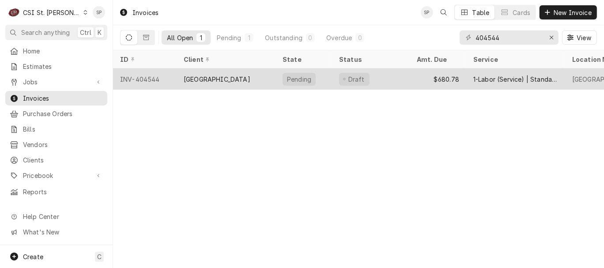
click at [431, 78] on div "$680.78" at bounding box center [437, 78] width 56 height 21
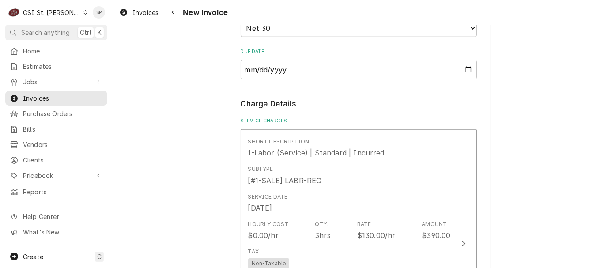
scroll to position [735, 0]
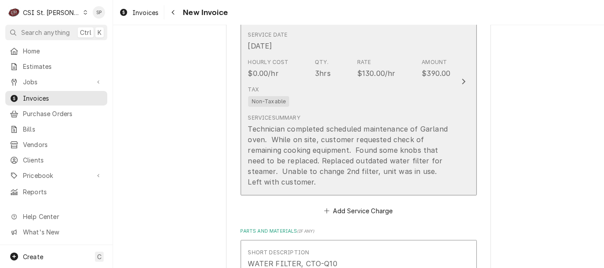
click at [412, 124] on div "Technician completed scheduled maintenance of Garland oven. While on site, cust…" at bounding box center [349, 156] width 203 height 64
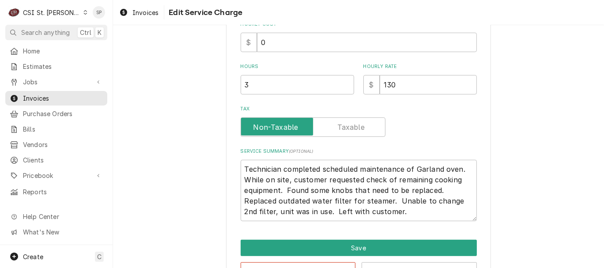
scroll to position [274, 0]
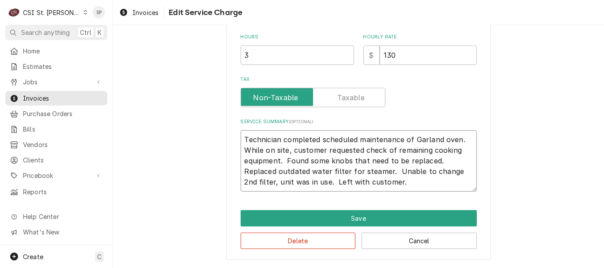
drag, startPoint x: 282, startPoint y: 159, endPoint x: 437, endPoint y: 162, distance: 155.3
click at [437, 162] on textarea "Technician completed scheduled maintenance of Garland oven. While on site, cust…" at bounding box center [358, 160] width 236 height 61
type textarea "x"
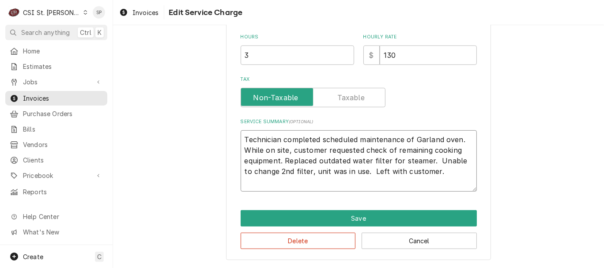
scroll to position [264, 0]
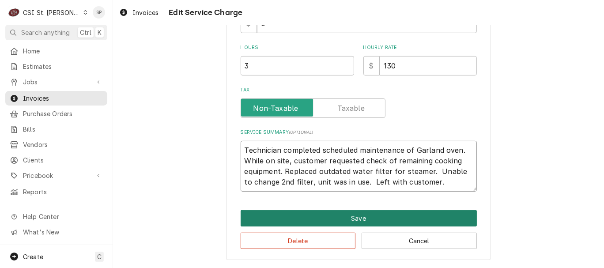
type textarea "Technician completed scheduled maintenance of Garland oven. While on site, cust…"
click at [364, 215] on button "Save" at bounding box center [358, 218] width 236 height 16
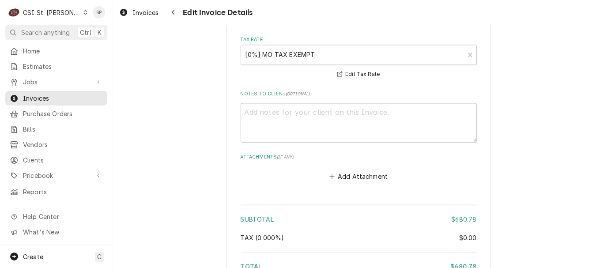
scroll to position [1634, 0]
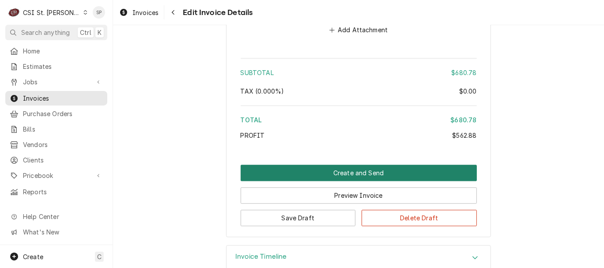
click at [373, 165] on button "Create and Send" at bounding box center [358, 173] width 236 height 16
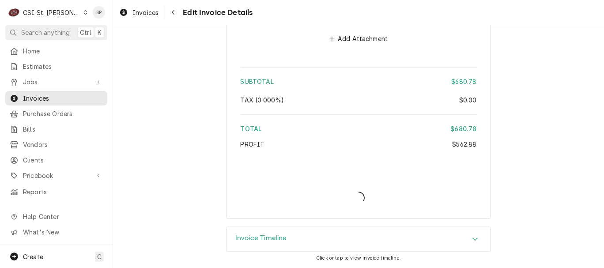
scroll to position [1606, 0]
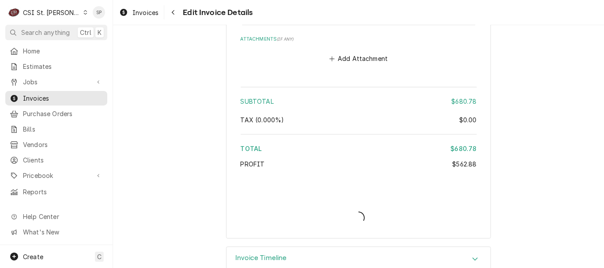
type textarea "x"
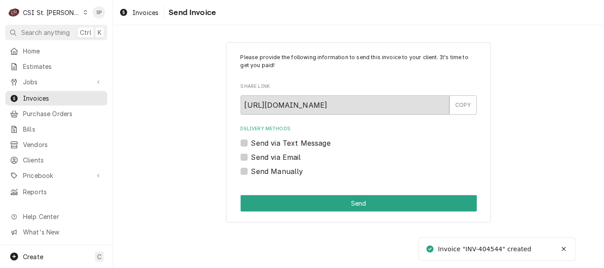
click at [251, 158] on label "Send via Email" at bounding box center [276, 157] width 50 height 11
click at [251, 158] on input "Send via Email" at bounding box center [369, 161] width 236 height 19
checkbox input "true"
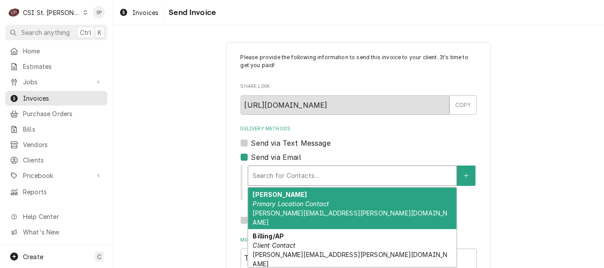
click at [258, 172] on div "Delivery Methods" at bounding box center [351, 176] width 199 height 16
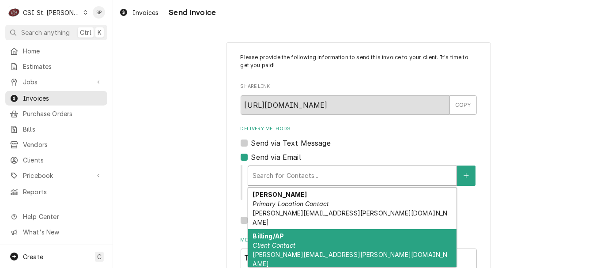
click at [289, 241] on em "Client Contact" at bounding box center [273, 245] width 43 height 8
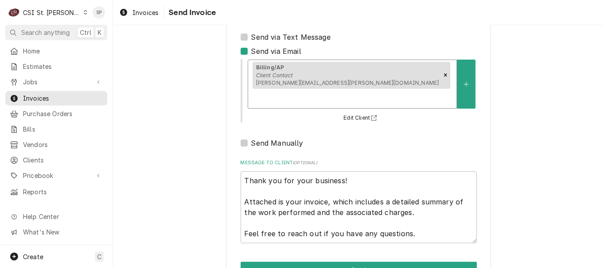
scroll to position [117, 0]
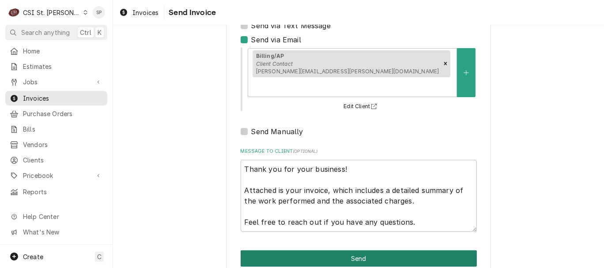
click at [333, 250] on button "Send" at bounding box center [358, 258] width 236 height 16
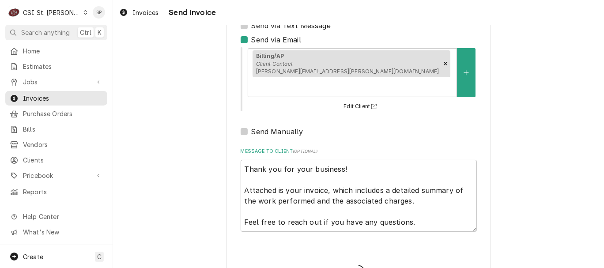
type textarea "x"
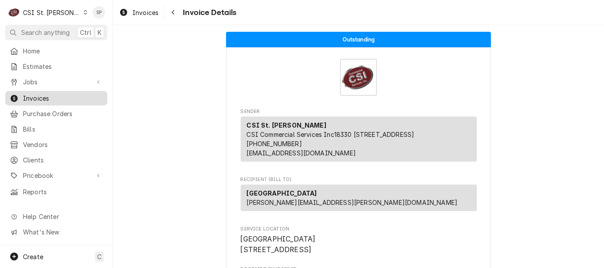
click at [70, 95] on span "Invoices" at bounding box center [63, 98] width 80 height 9
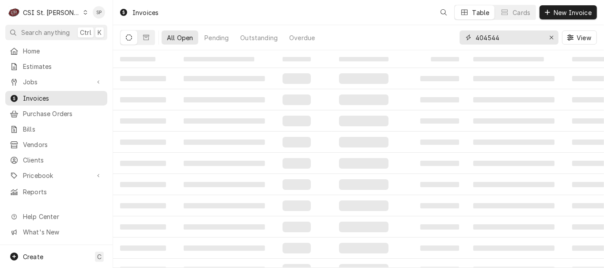
click at [516, 36] on input "404544" at bounding box center [508, 37] width 66 height 14
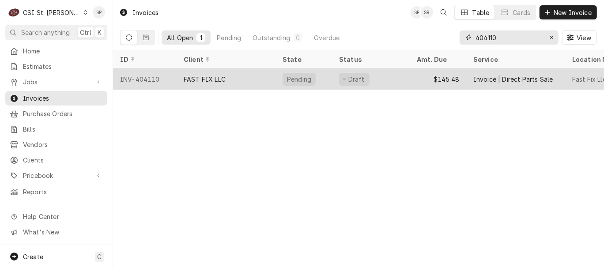
type input "404110"
click at [152, 75] on div "INV-404110" at bounding box center [145, 78] width 64 height 21
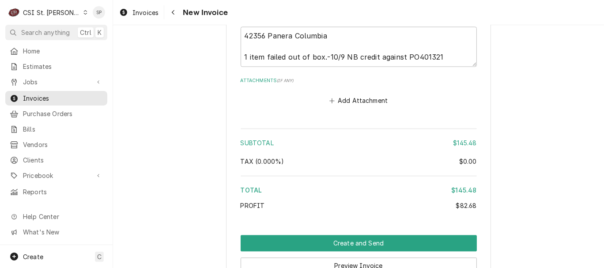
scroll to position [1366, 0]
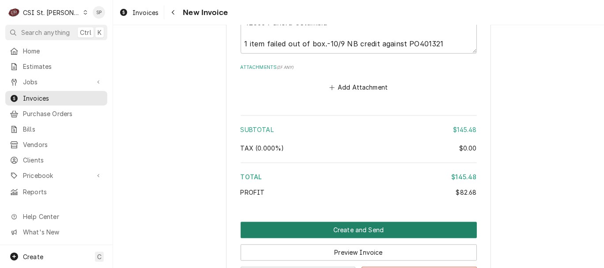
click at [391, 233] on button "Create and Send" at bounding box center [358, 229] width 236 height 16
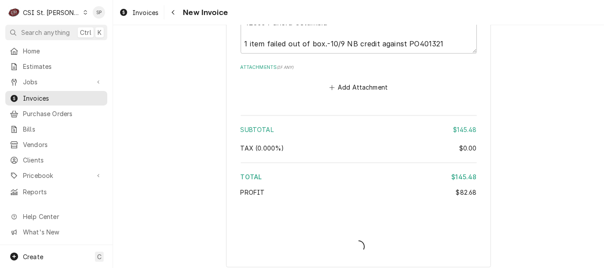
type textarea "x"
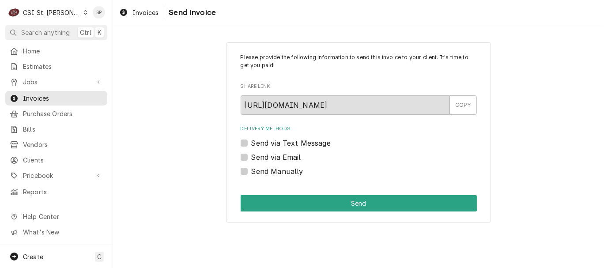
click at [256, 153] on label "Send via Email" at bounding box center [276, 157] width 50 height 11
click at [256, 153] on input "Send via Email" at bounding box center [369, 161] width 236 height 19
checkbox input "true"
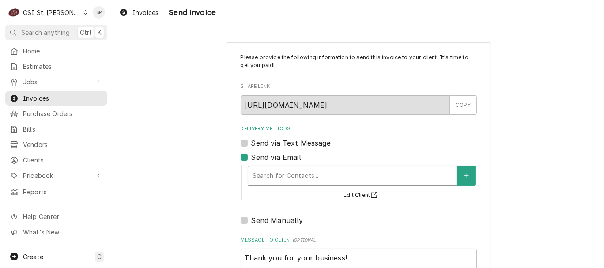
click at [257, 174] on div "Delivery Methods" at bounding box center [351, 176] width 199 height 16
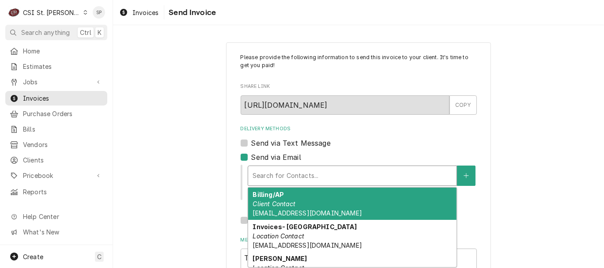
click at [282, 207] on em "Client Contact" at bounding box center [273, 204] width 43 height 8
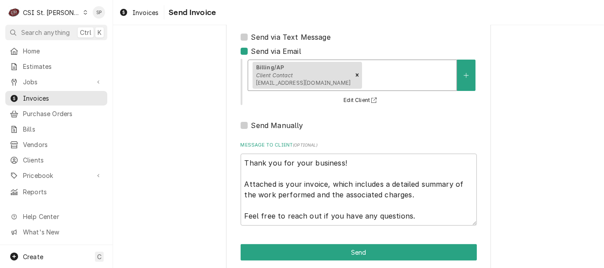
scroll to position [117, 0]
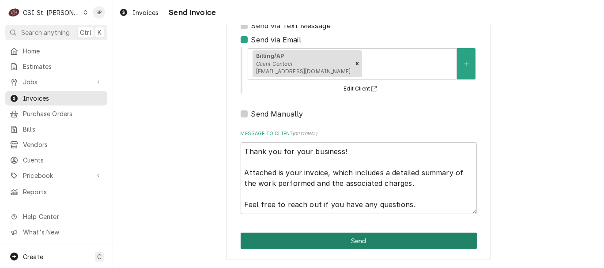
click at [412, 241] on button "Send" at bounding box center [358, 241] width 236 height 16
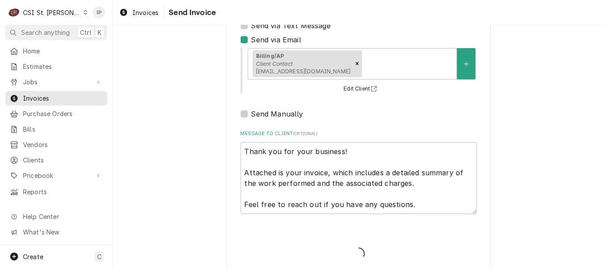
type textarea "x"
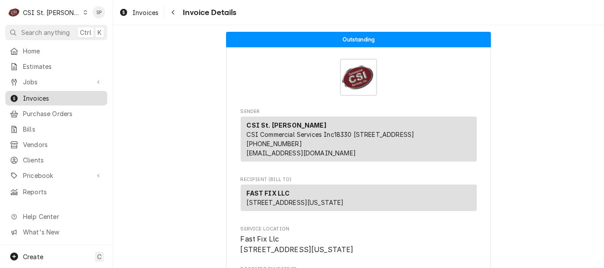
click at [54, 96] on span "Invoices" at bounding box center [63, 98] width 80 height 9
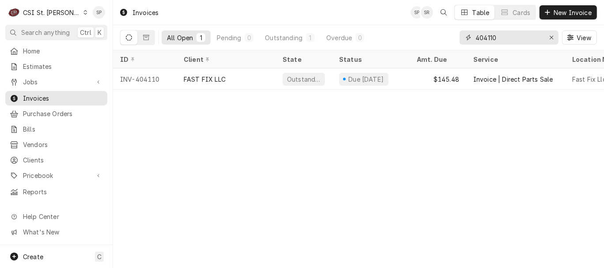
click at [503, 32] on input "404110" at bounding box center [508, 37] width 66 height 14
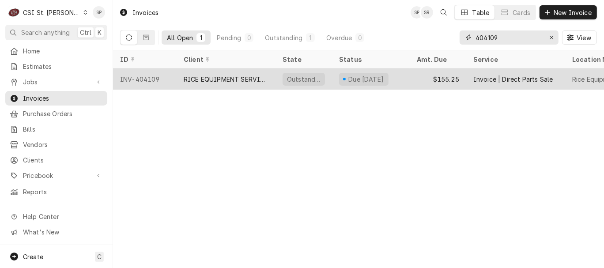
type input "404109"
click at [176, 78] on div "INV-404109" at bounding box center [145, 78] width 64 height 21
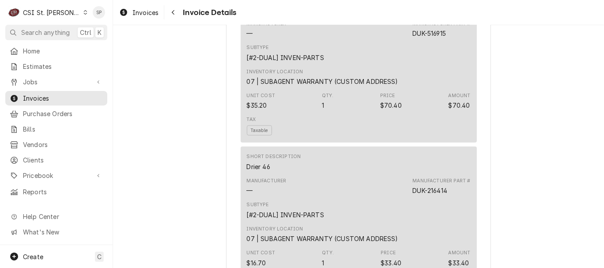
scroll to position [673, 0]
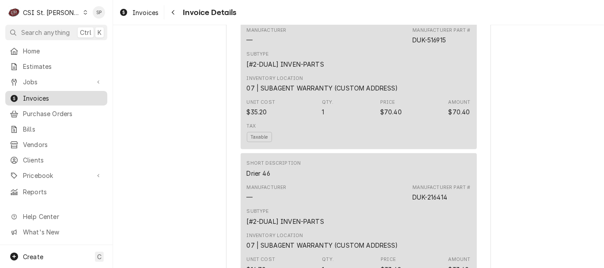
click at [62, 94] on span "Invoices" at bounding box center [63, 98] width 80 height 9
